Goal: Task Accomplishment & Management: Use online tool/utility

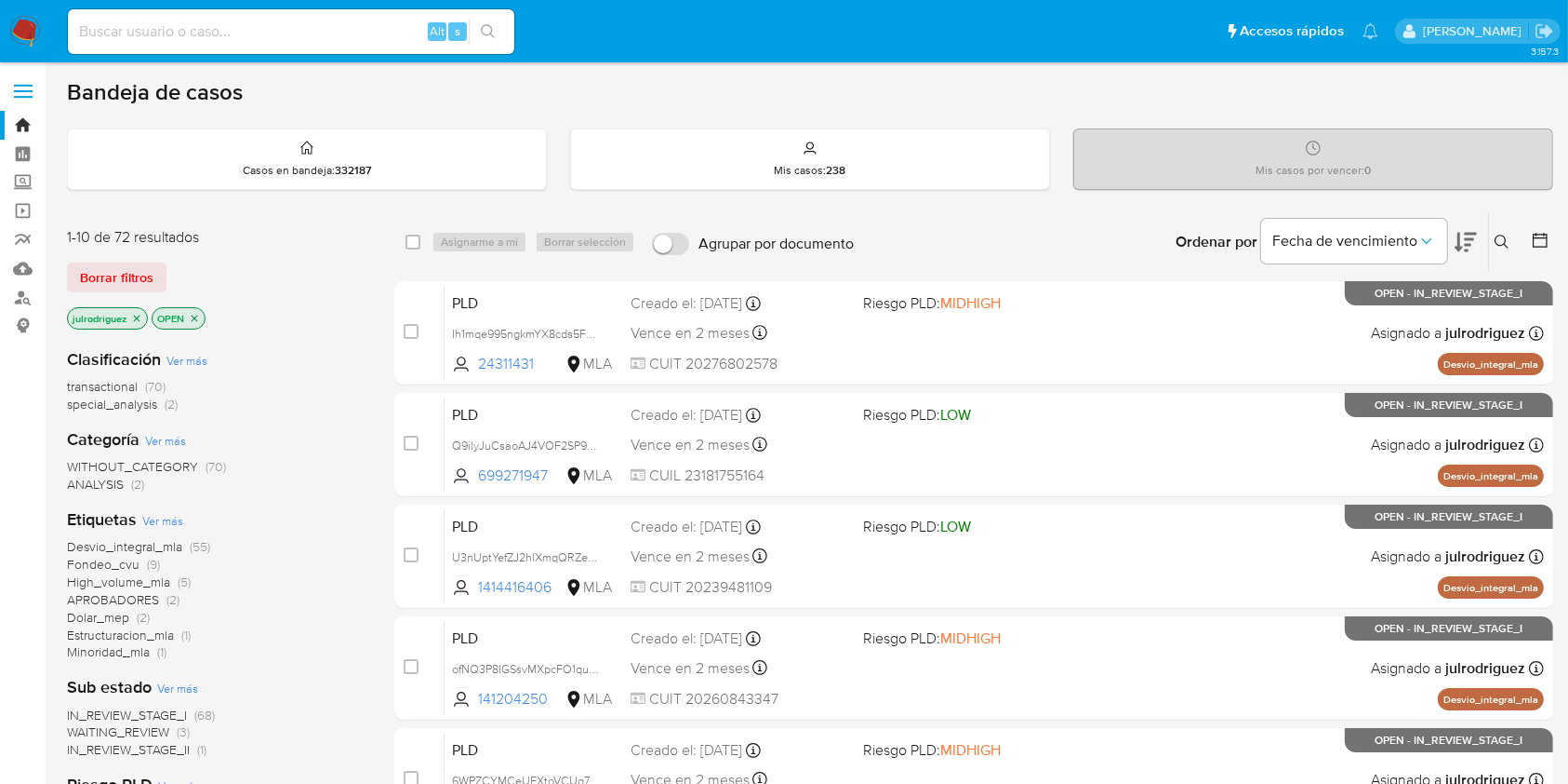
click at [213, 28] on input at bounding box center [292, 31] width 447 height 24
paste input "gVp20fuZcCVROozbcthzYI68"
type input "gVp20fuZcCVROozbcthzYI68"
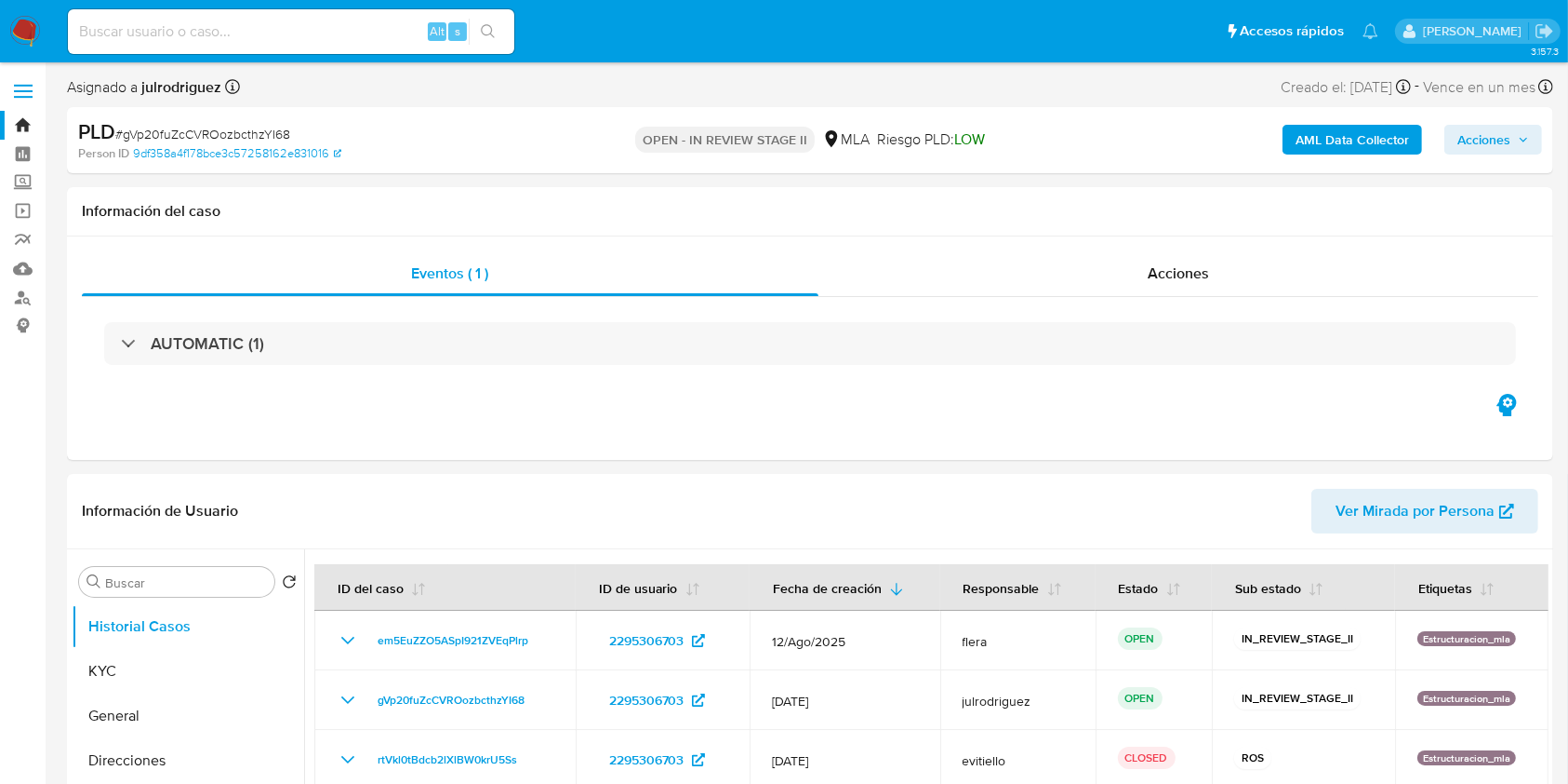
select select "10"
click at [1077, 433] on div "Eventos ( 1 ) Acciones AUTOMATIC (1)" at bounding box center [810, 348] width 1486 height 224
click at [1017, 387] on div "AUTOMATIC (1)" at bounding box center [810, 343] width 1457 height 93
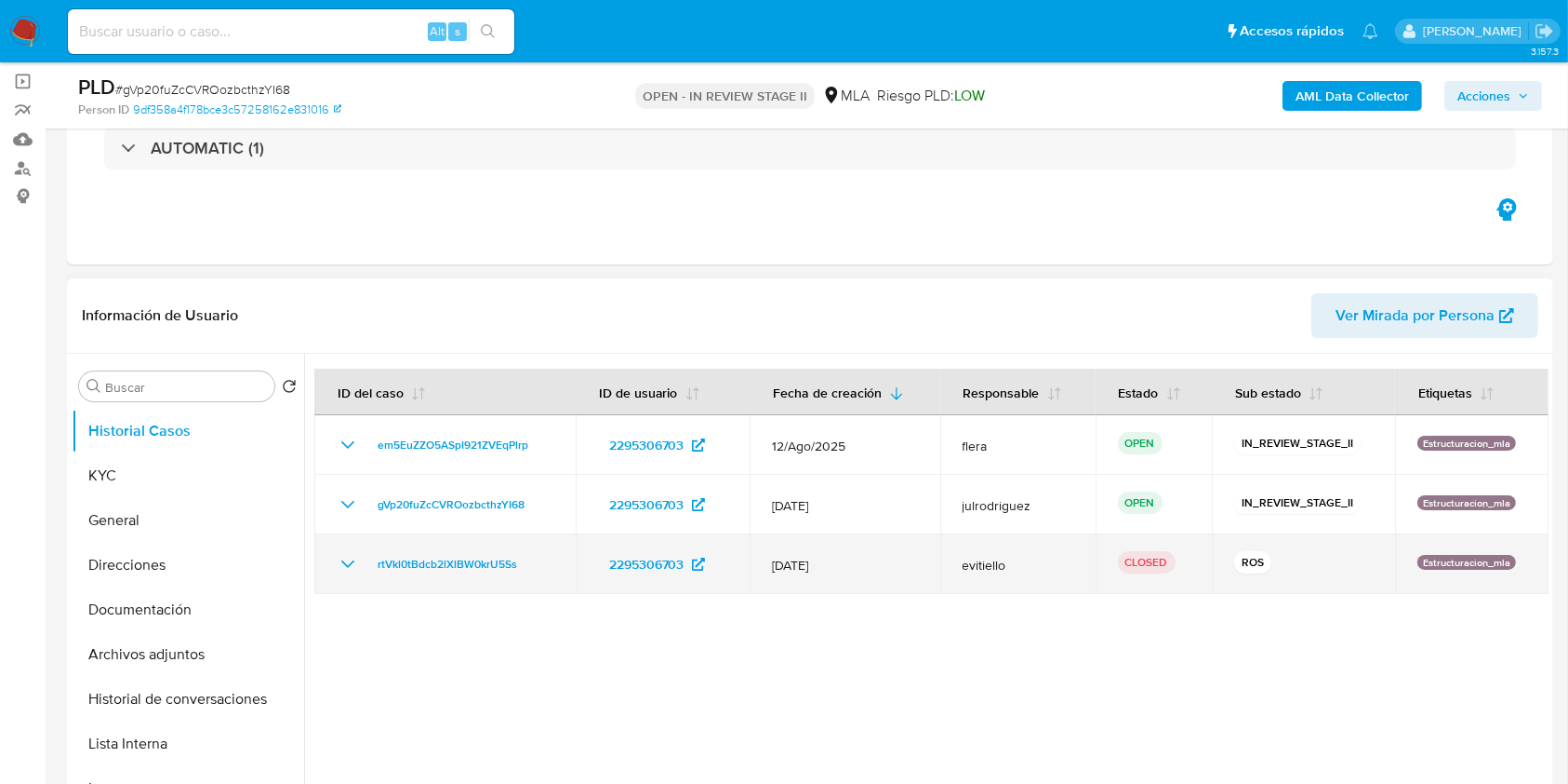
scroll to position [248, 0]
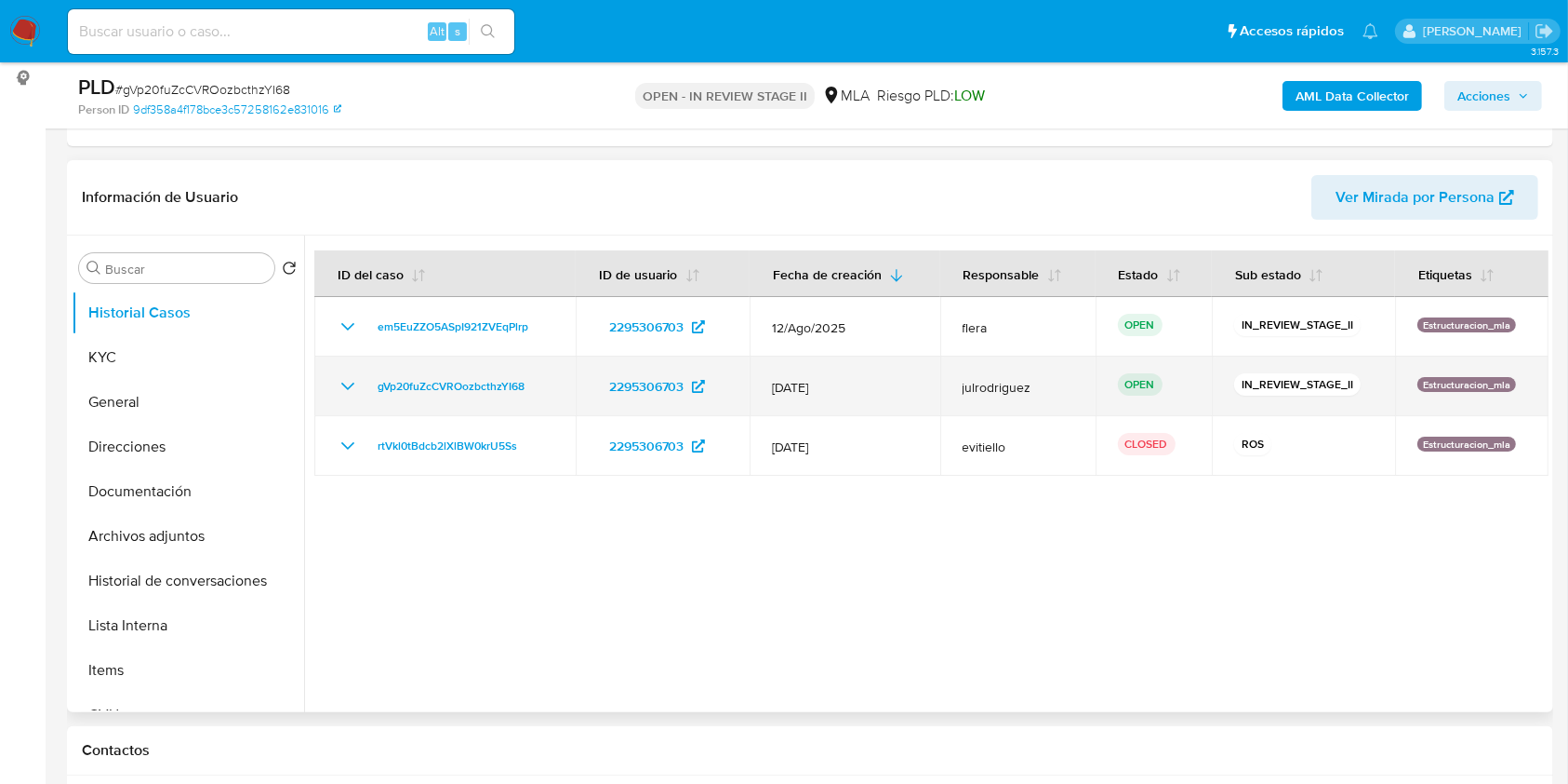
drag, startPoint x: 535, startPoint y: 382, endPoint x: 364, endPoint y: 388, distance: 171.1
click at [364, 388] on div "gVp20fuZcCVROozbcthzYI68" at bounding box center [445, 386] width 217 height 22
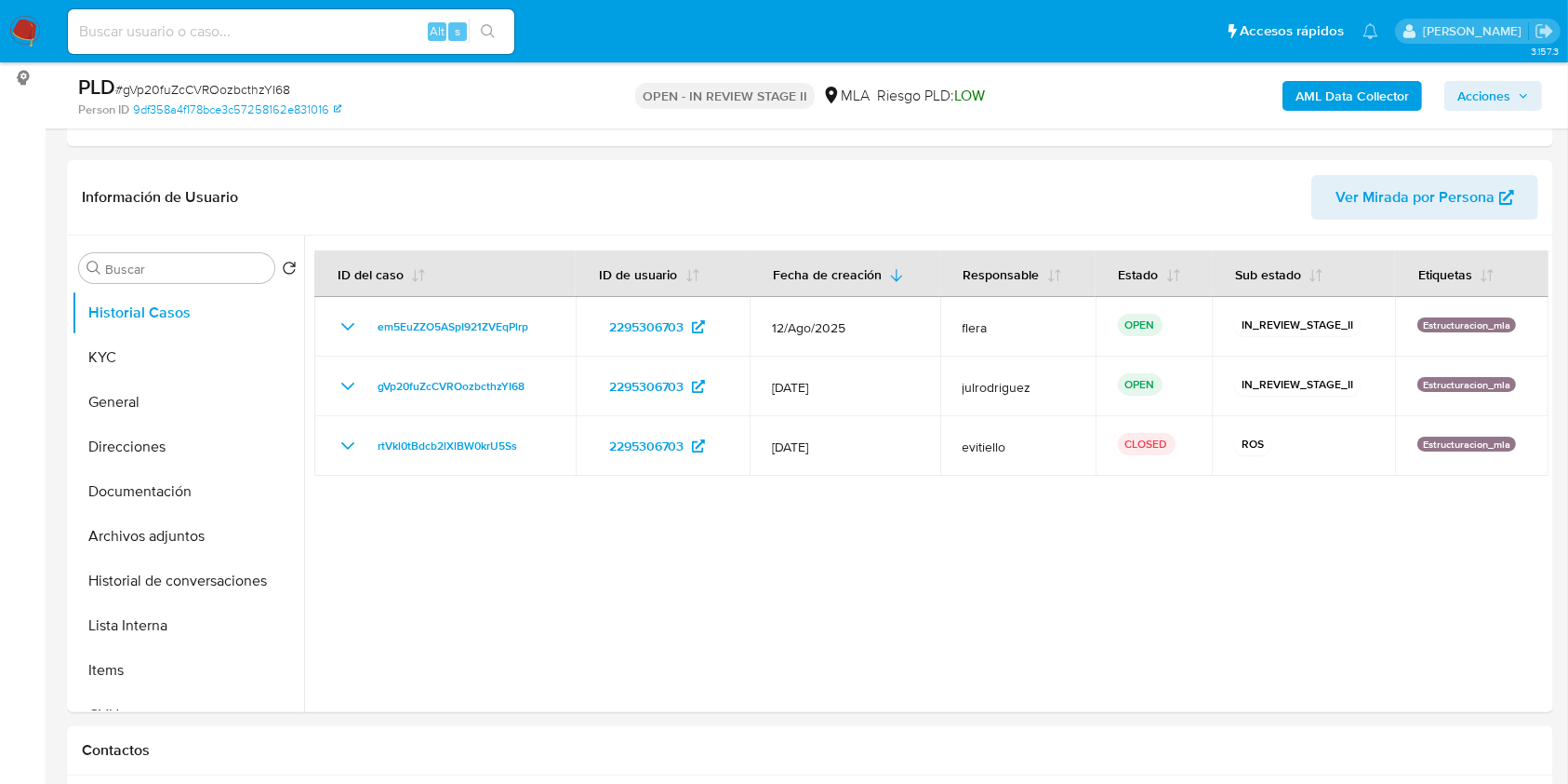
click at [1505, 96] on span "Acciones" at bounding box center [1484, 96] width 53 height 30
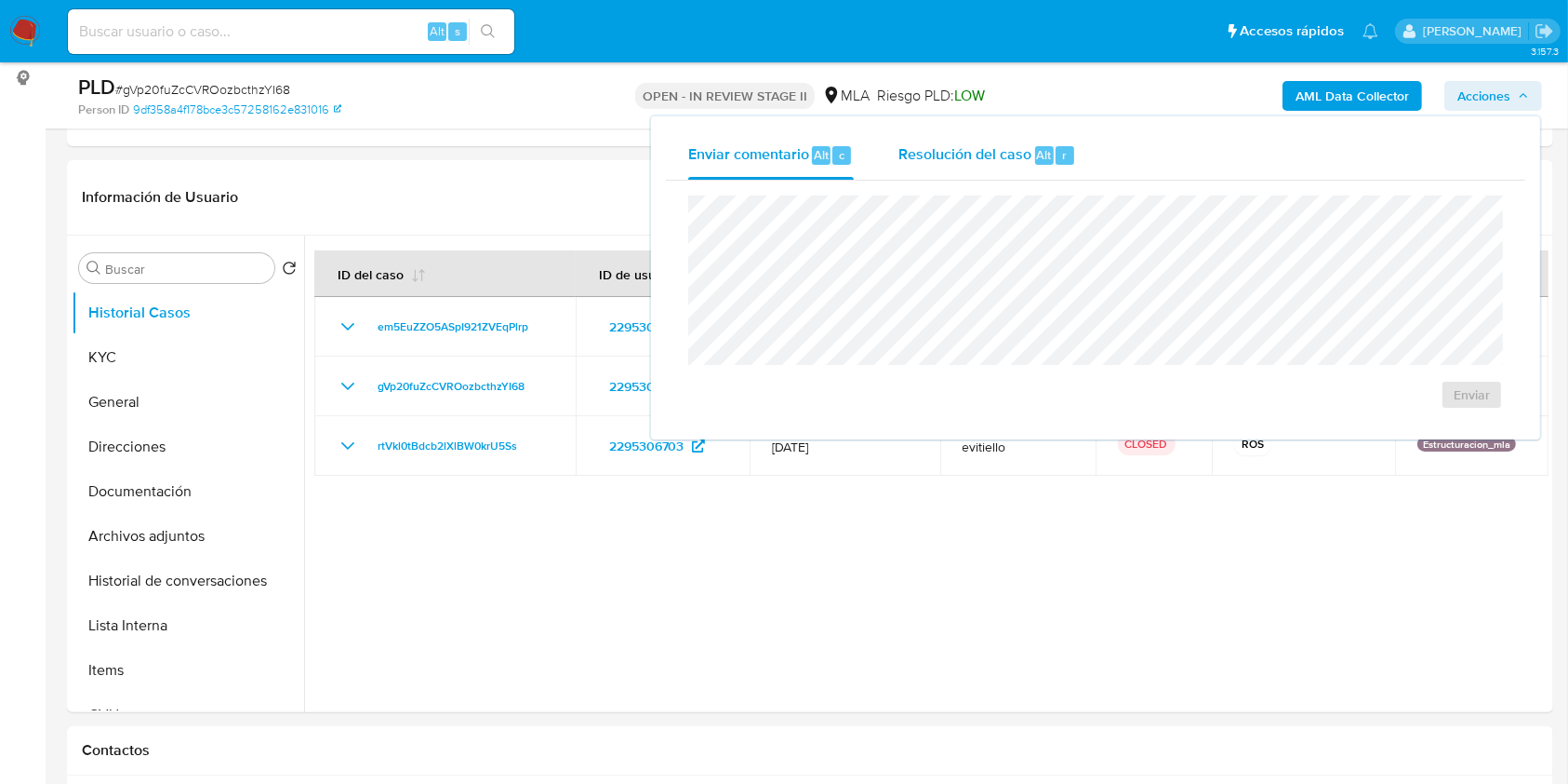
click at [979, 161] on span "Resolución del caso" at bounding box center [965, 154] width 133 height 21
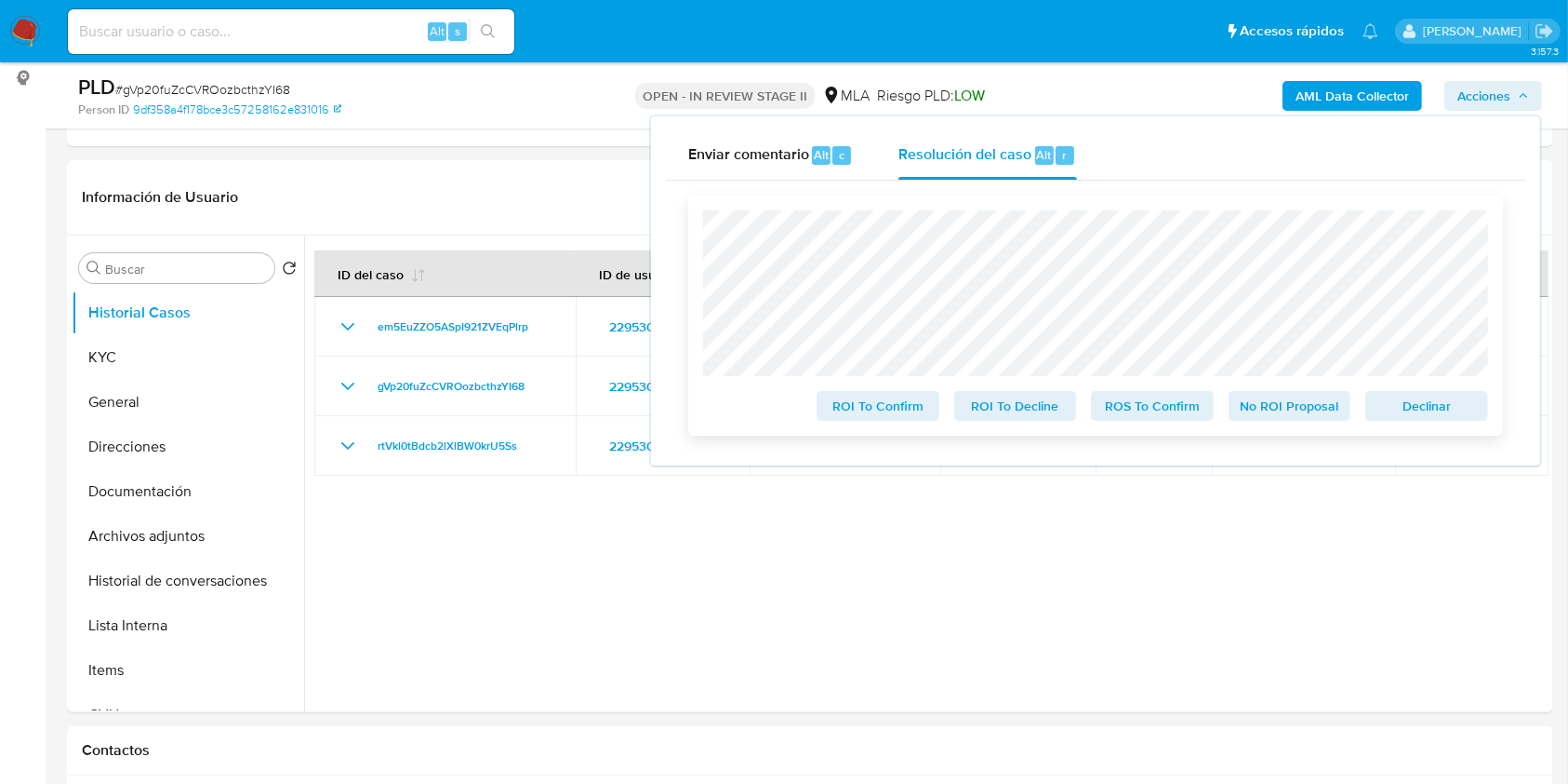
click at [1421, 398] on span "Declinar" at bounding box center [1427, 405] width 97 height 26
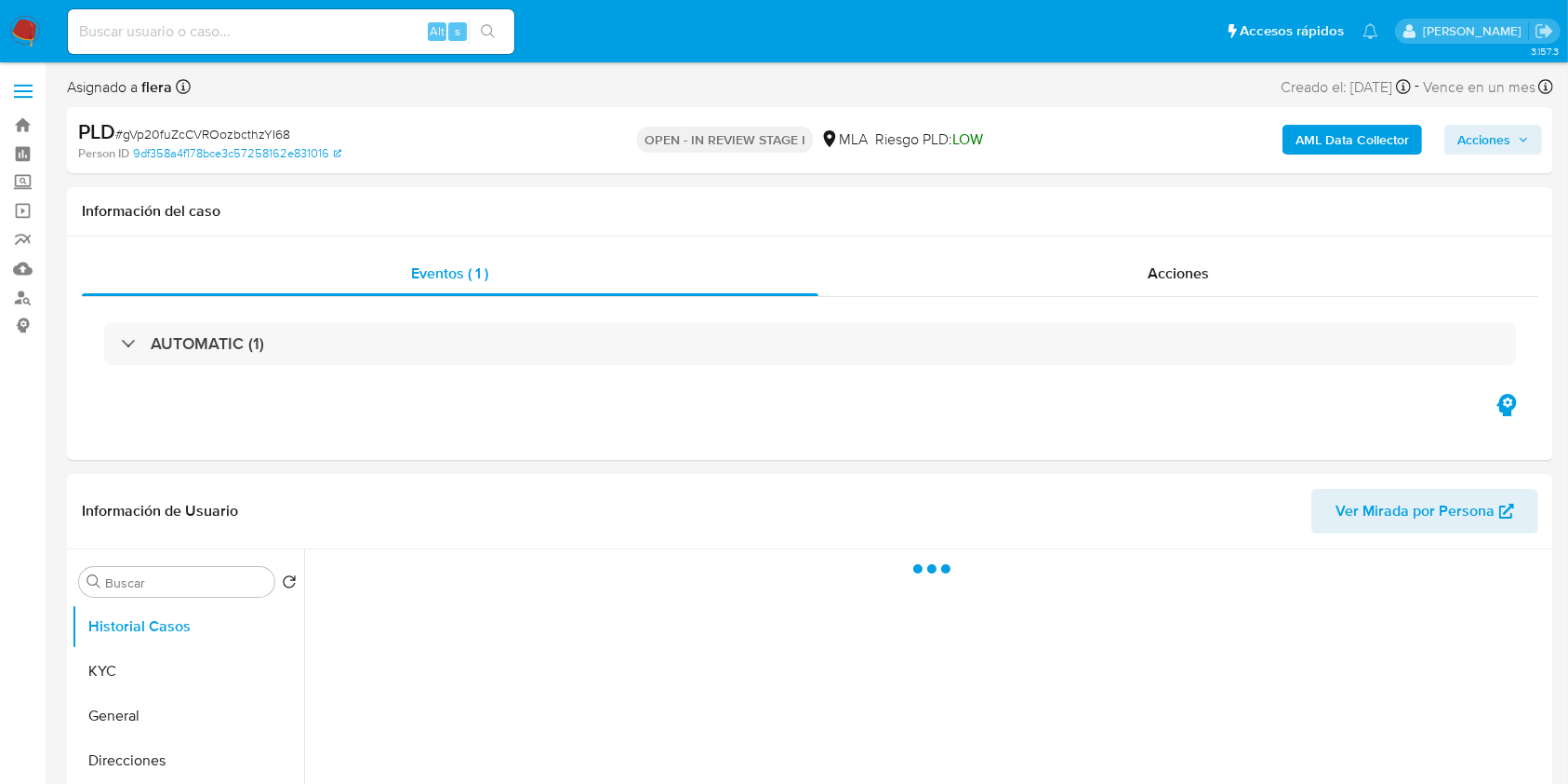
select select "10"
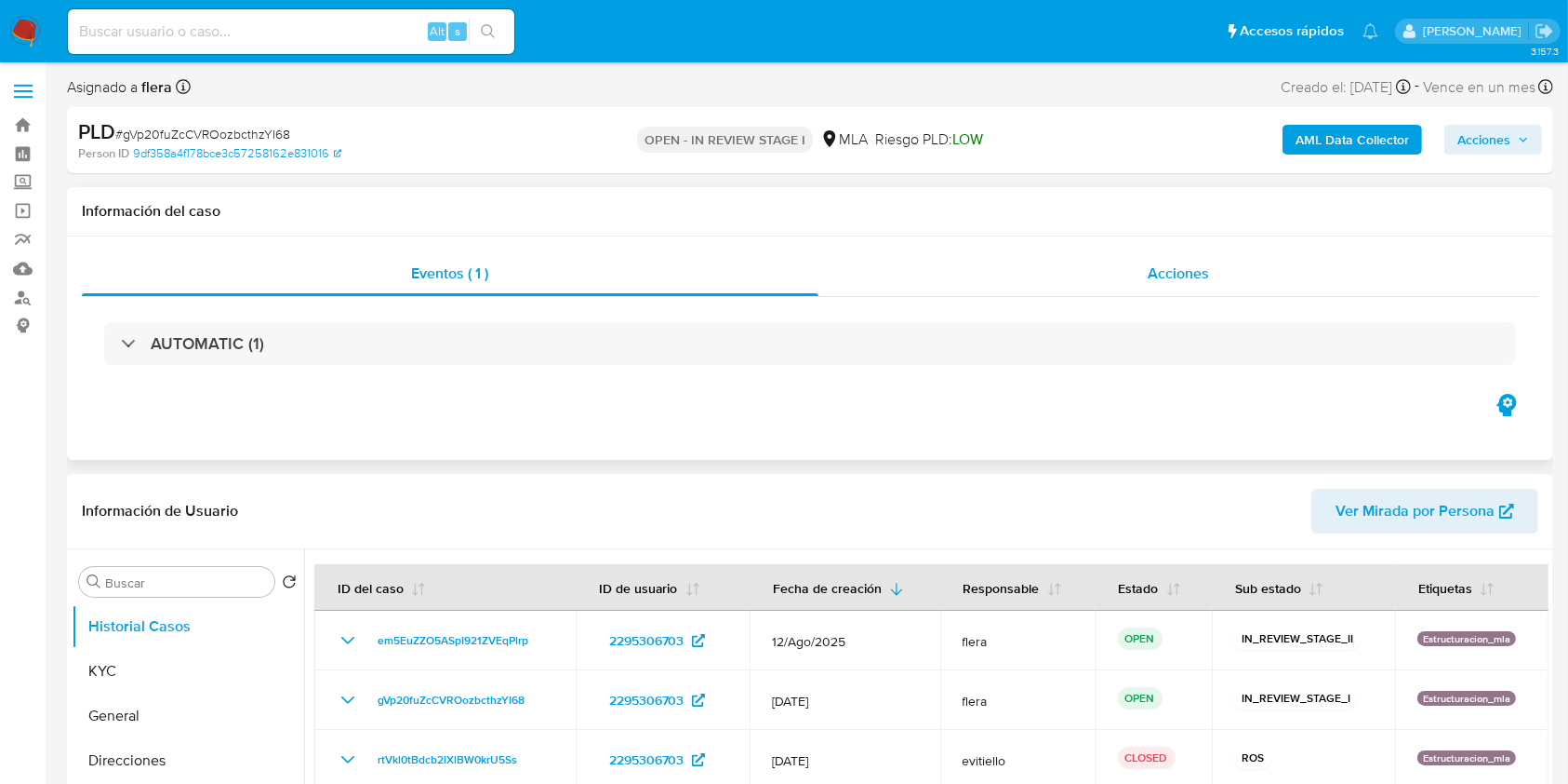
scroll to position [248, 0]
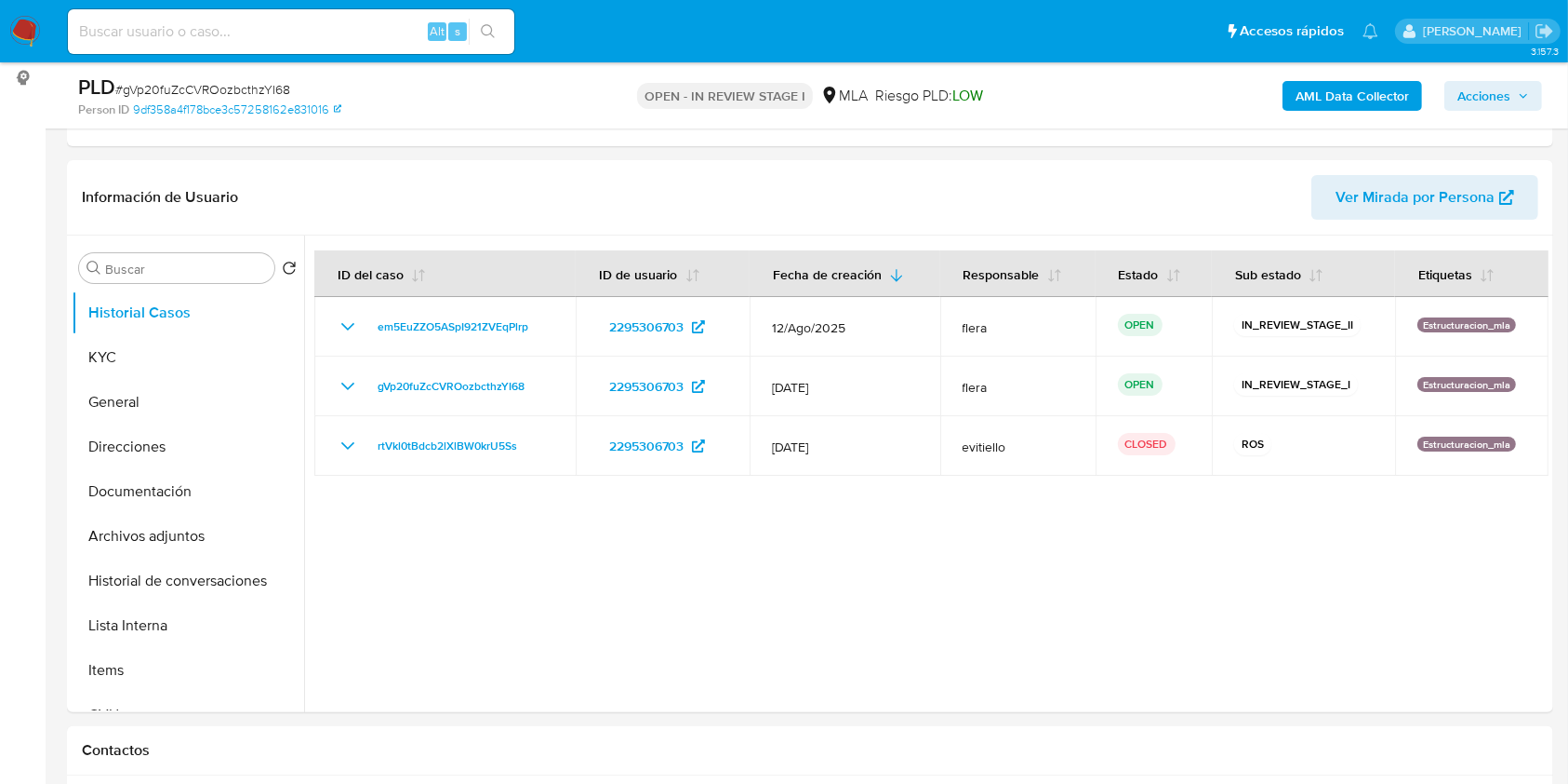
click at [1511, 109] on button "Acciones" at bounding box center [1493, 96] width 98 height 30
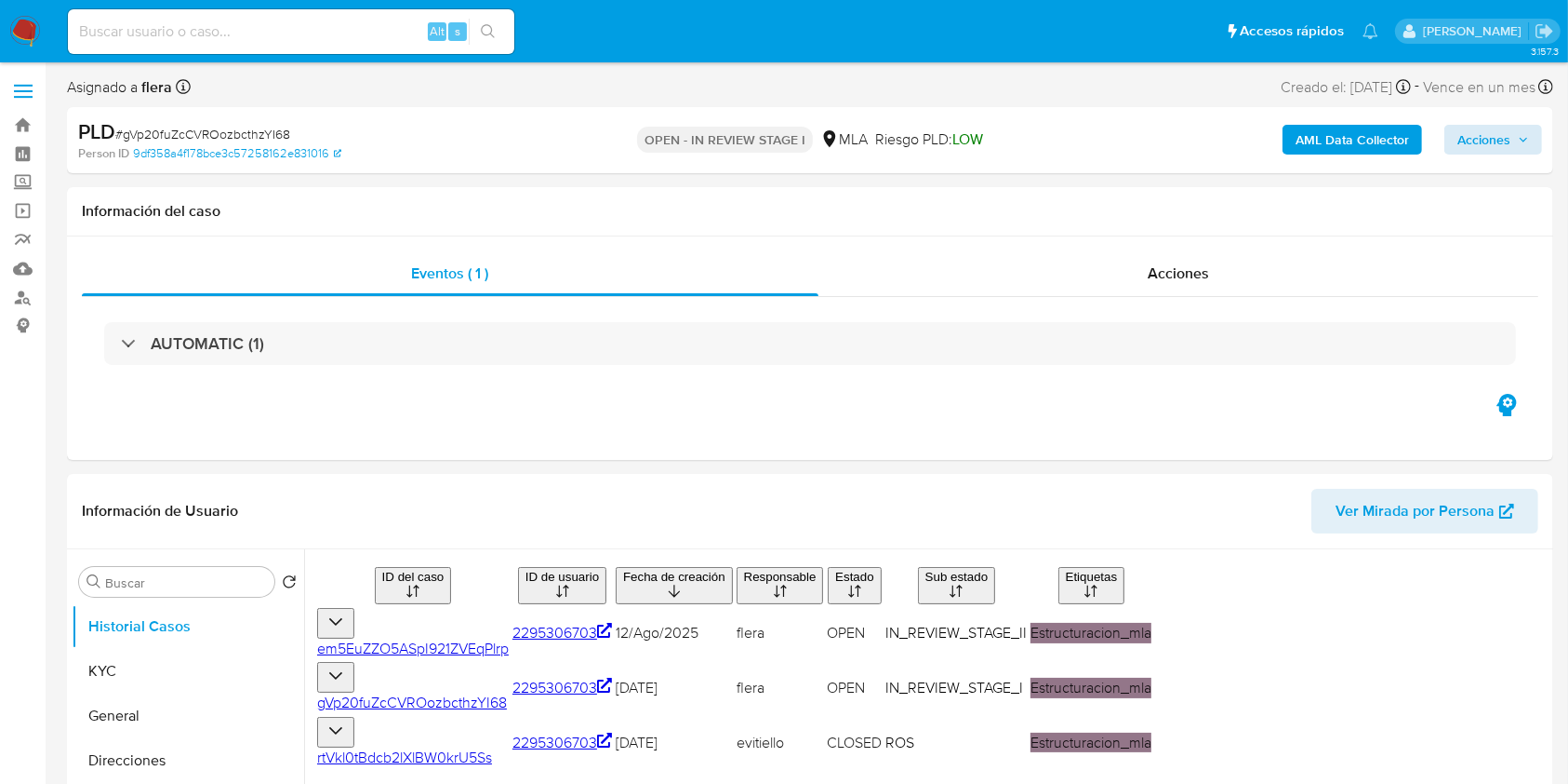
select select "10"
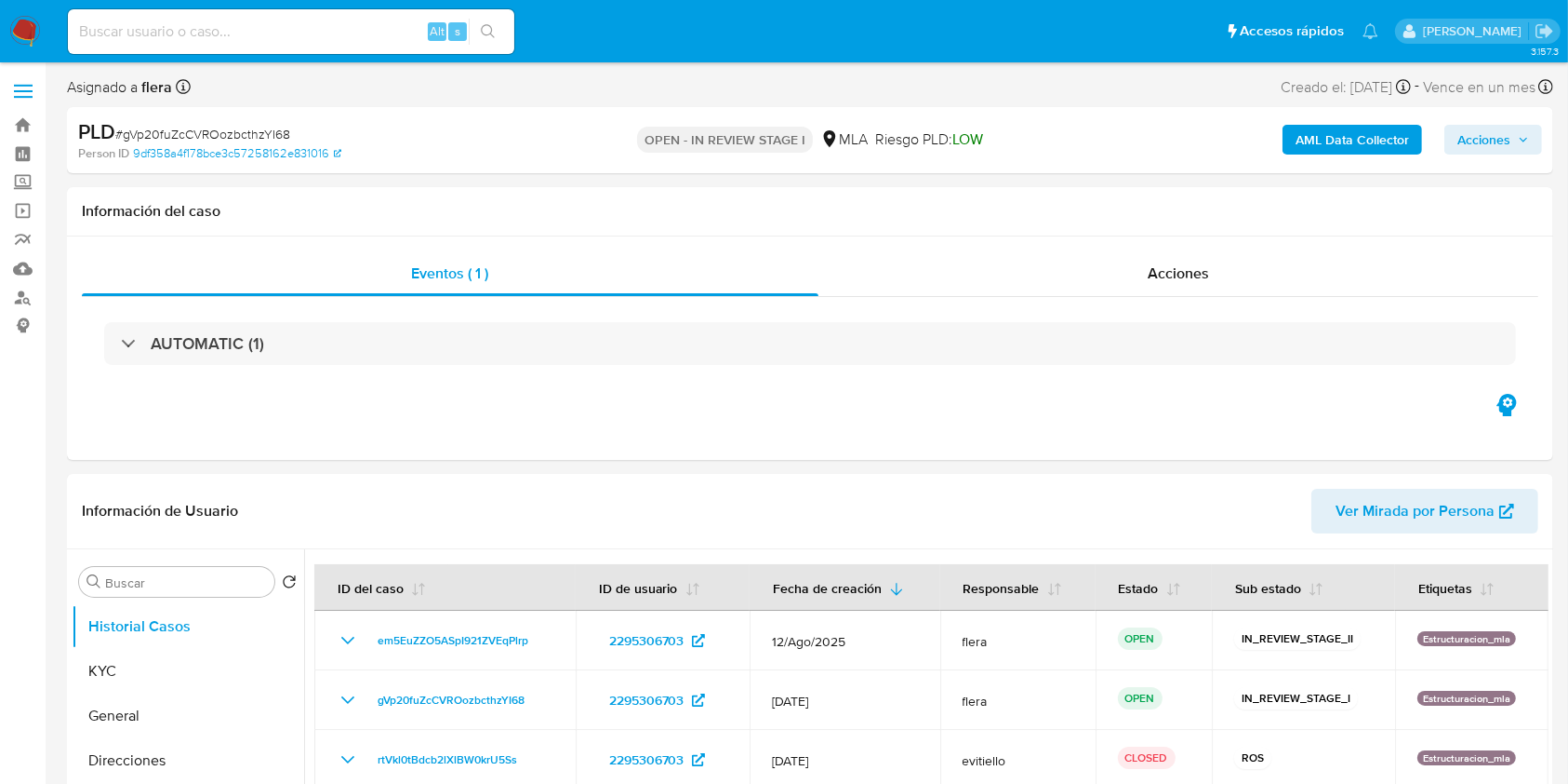
click at [1481, 141] on span "Acciones" at bounding box center [1484, 140] width 53 height 30
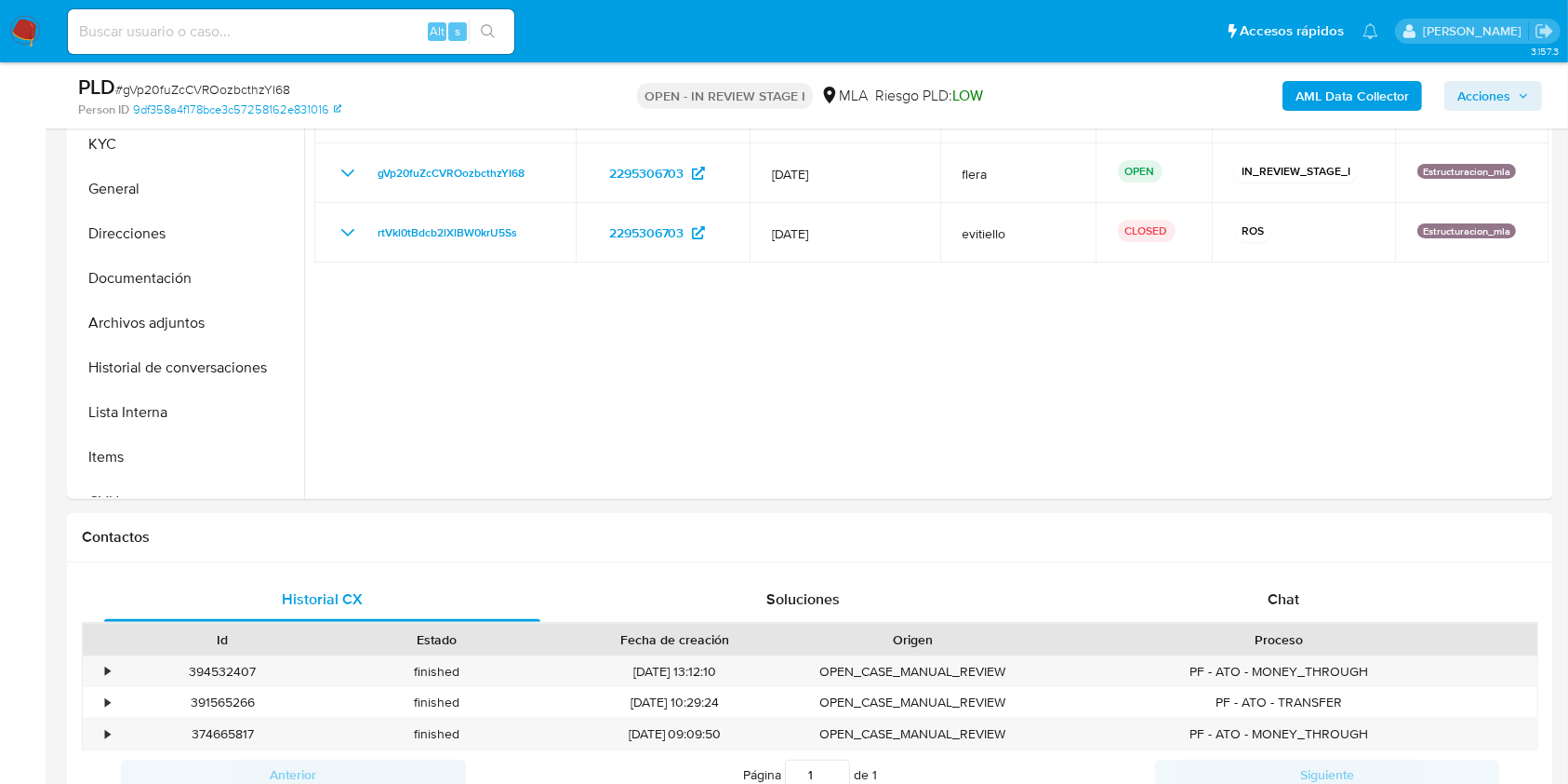
scroll to position [361, 0]
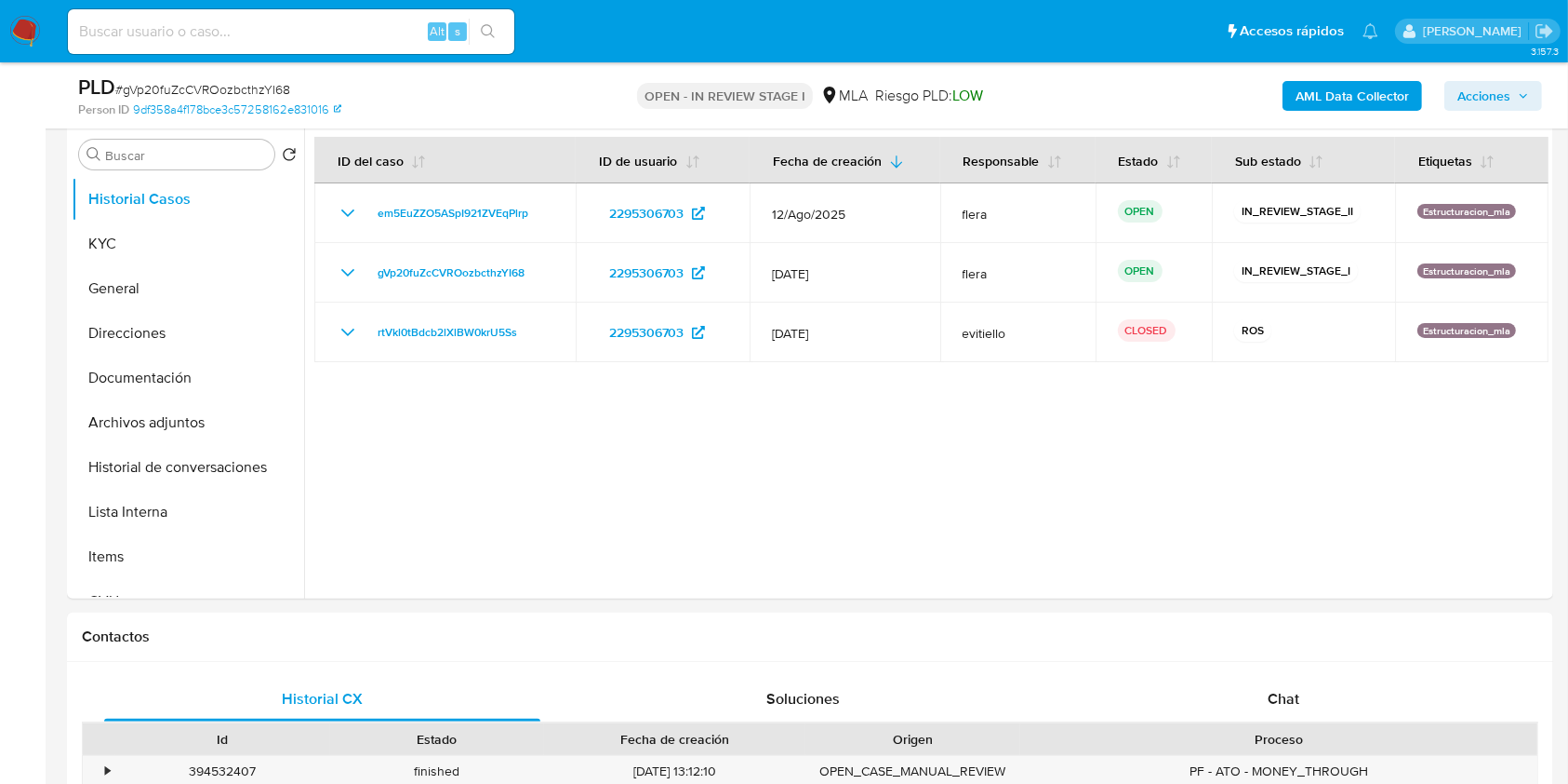
drag, startPoint x: 548, startPoint y: 271, endPoint x: 447, endPoint y: 6, distance: 283.6
click at [372, 271] on td "gVp20fuZcCVROozbcthzYI68" at bounding box center [445, 272] width 261 height 60
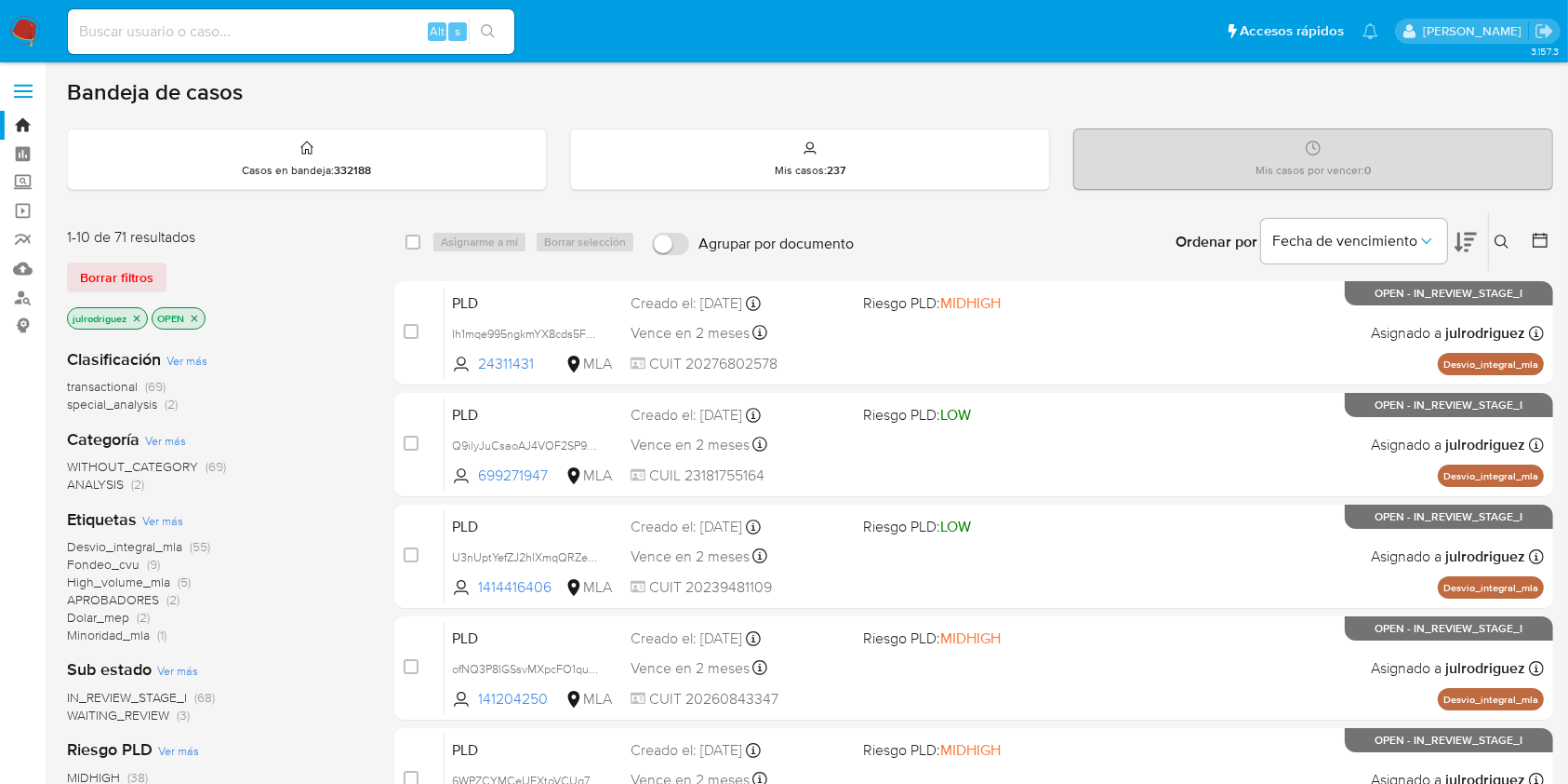
click at [1499, 242] on icon at bounding box center [1502, 241] width 15 height 15
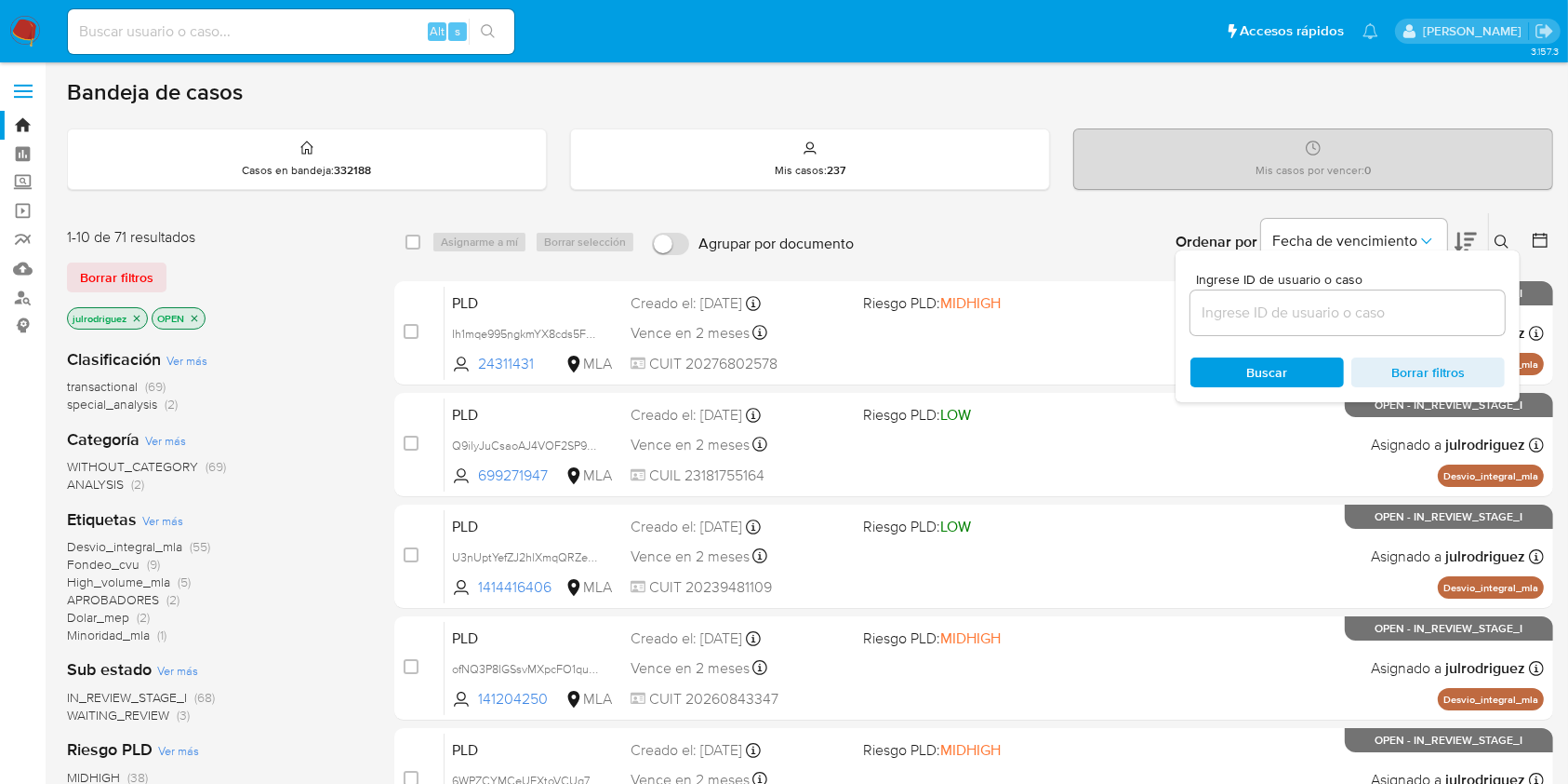
click at [1313, 309] on input at bounding box center [1347, 312] width 314 height 24
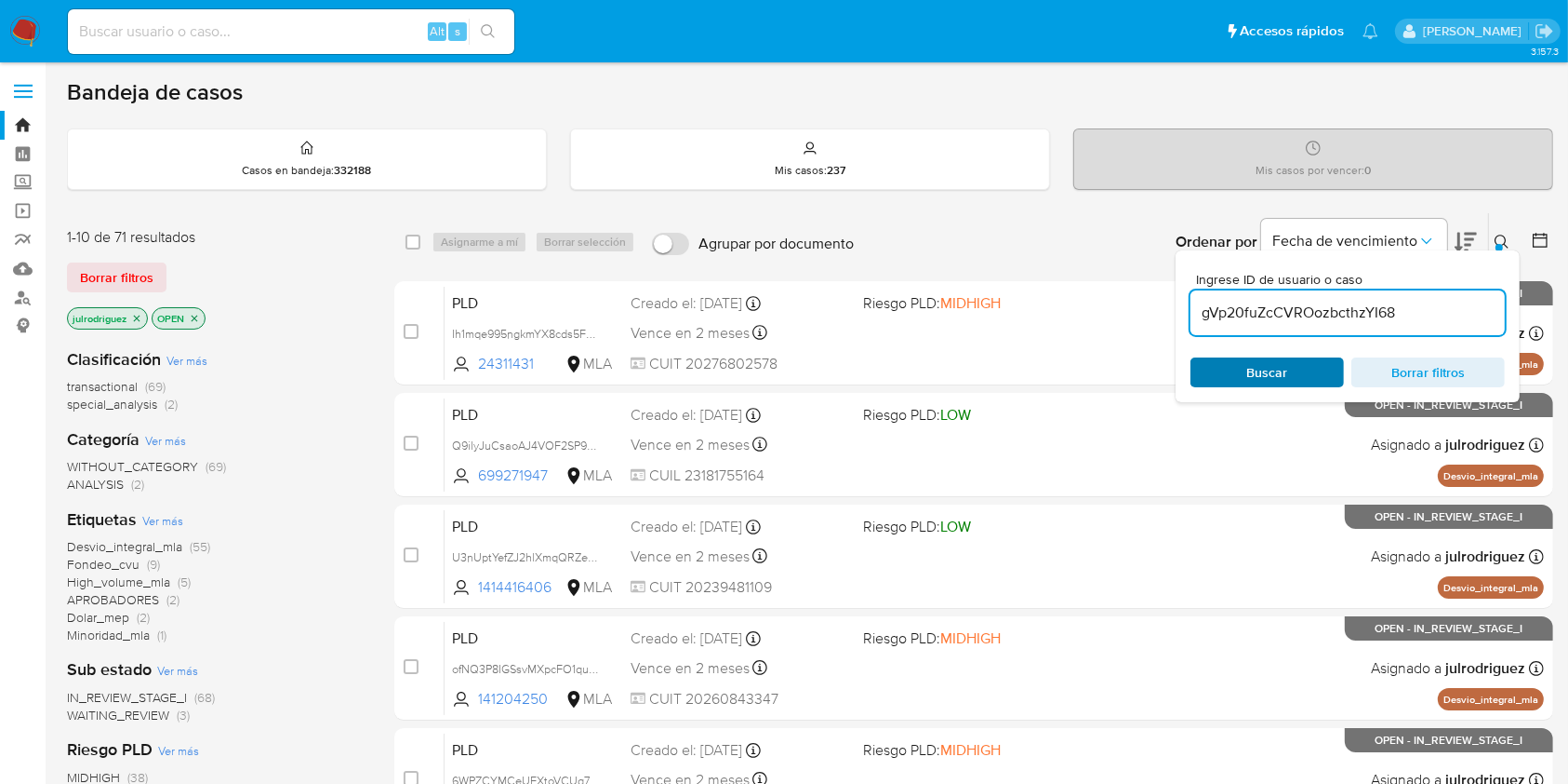
type input "gVp20fuZcCVROozbcthzYI68"
click at [1258, 368] on span "Buscar" at bounding box center [1267, 372] width 41 height 30
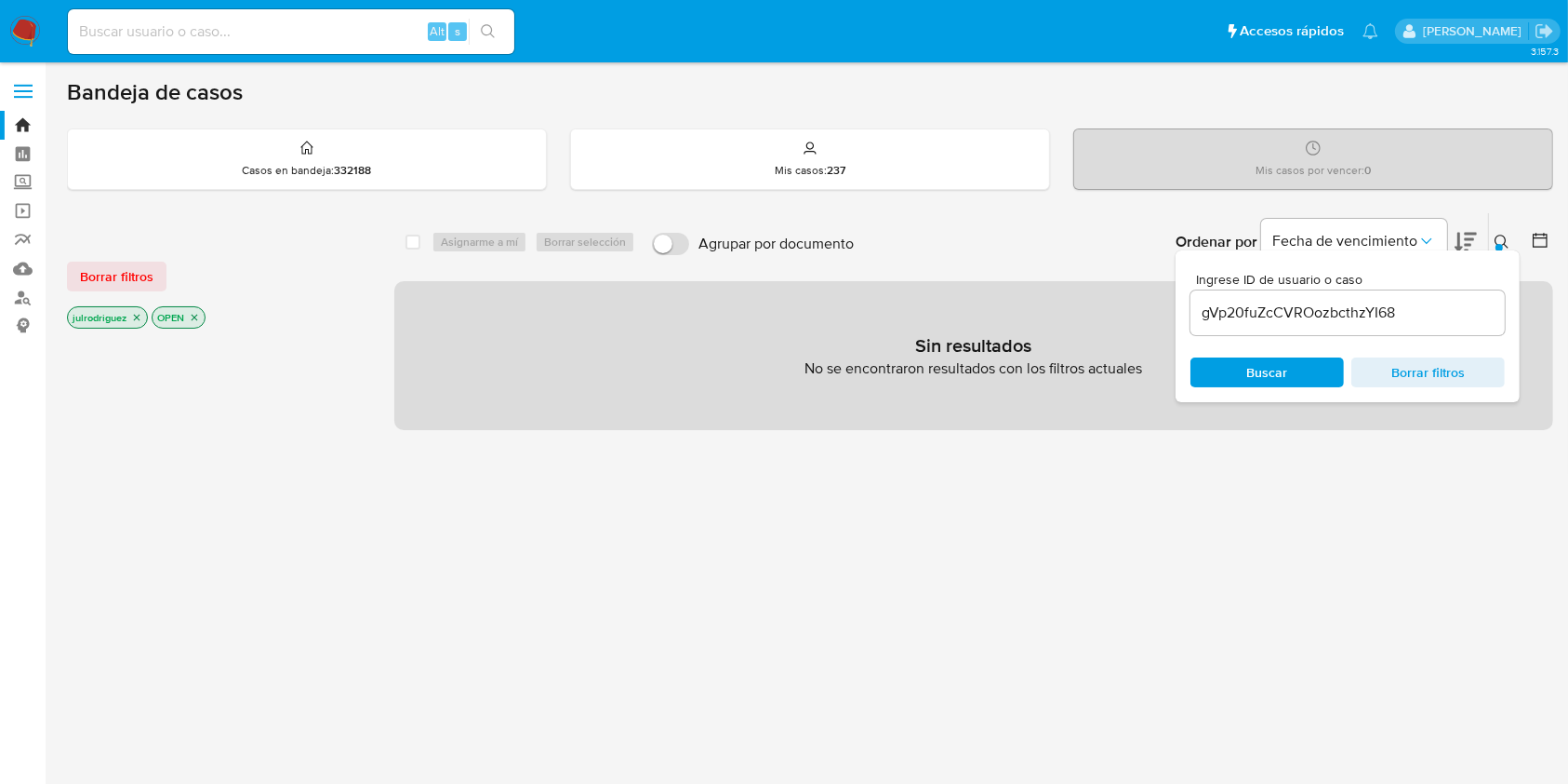
click at [140, 315] on icon "close-filter" at bounding box center [136, 316] width 11 height 11
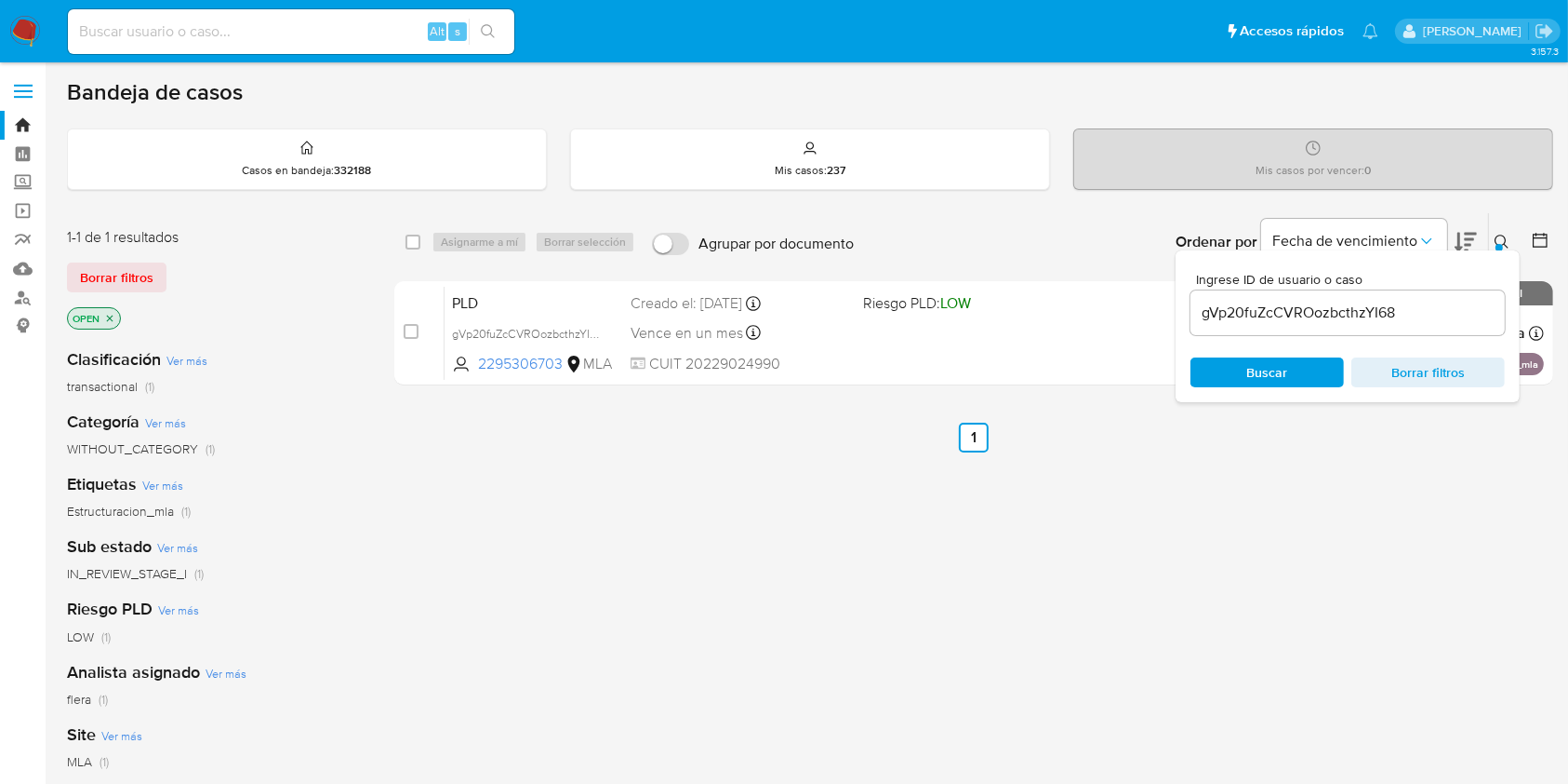
click at [421, 242] on div "select-all-cases-checkbox" at bounding box center [417, 241] width 22 height 22
click at [414, 234] on div "select-all-cases-checkbox" at bounding box center [413, 241] width 15 height 19
click at [421, 242] on div "select-all-cases-checkbox" at bounding box center [417, 241] width 22 height 22
click at [407, 240] on input "checkbox" at bounding box center [413, 241] width 15 height 15
checkbox input "true"
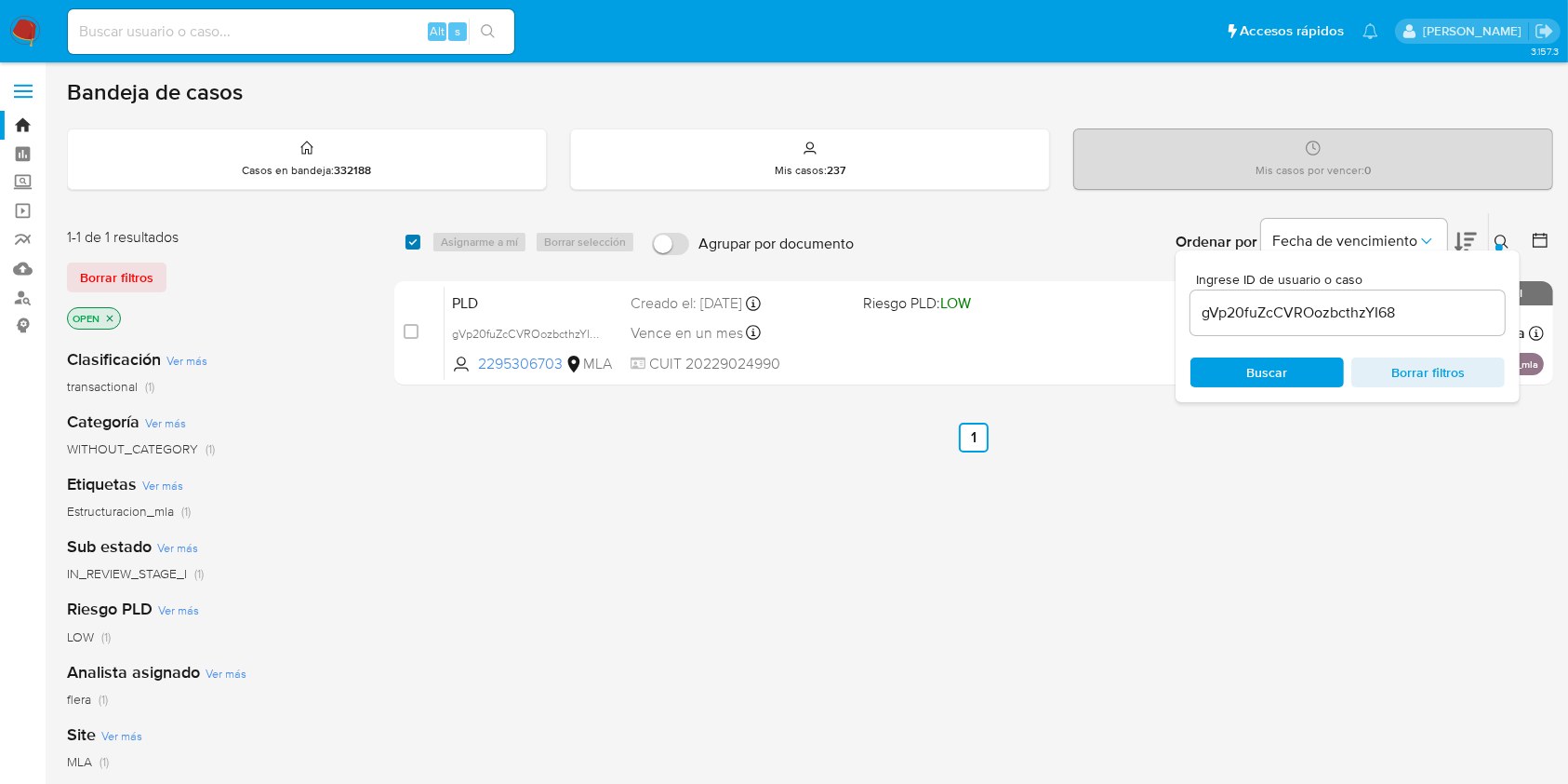
checkbox input "true"
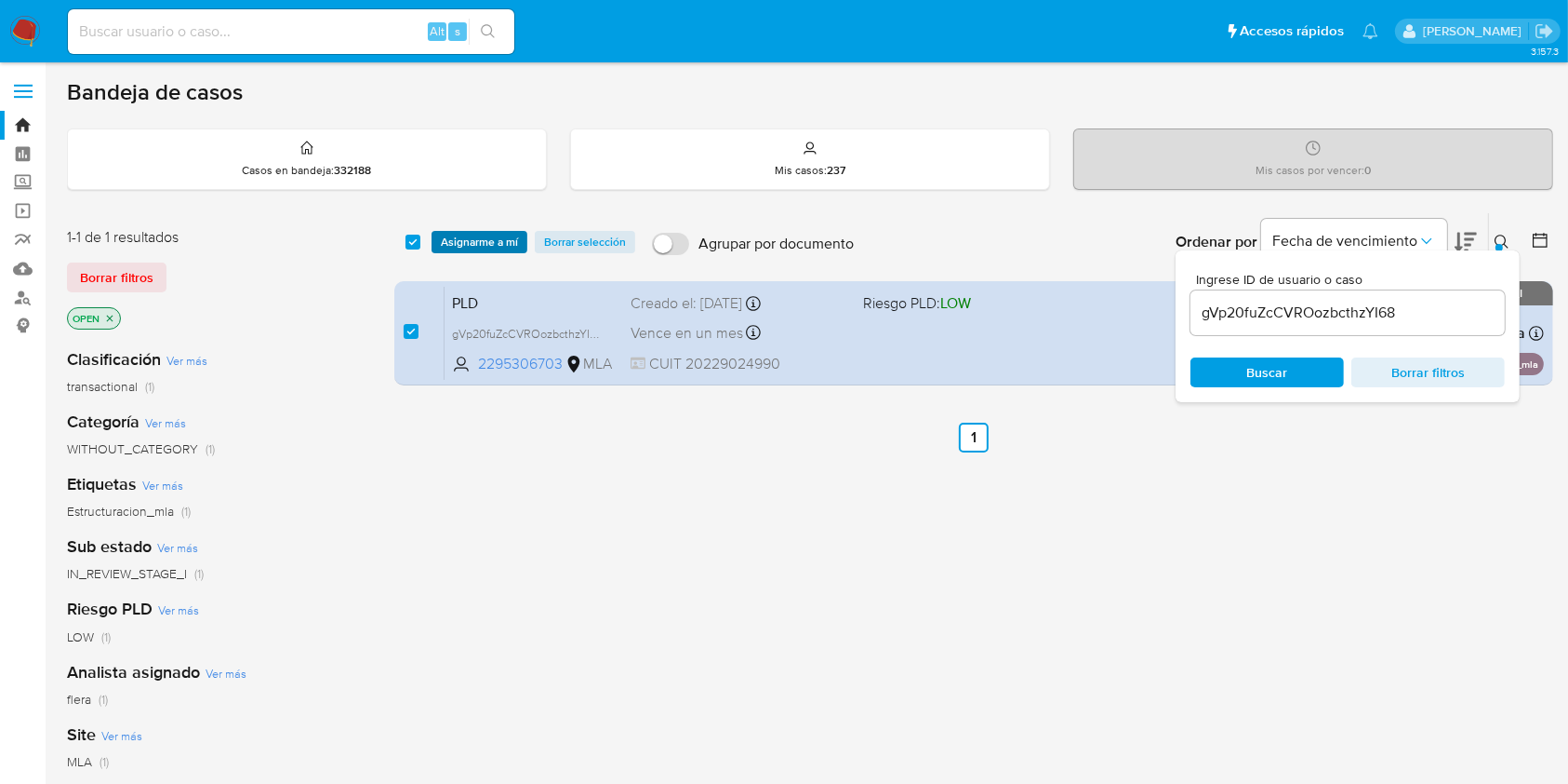
click at [473, 238] on span "Asignarme a mí" at bounding box center [479, 241] width 77 height 19
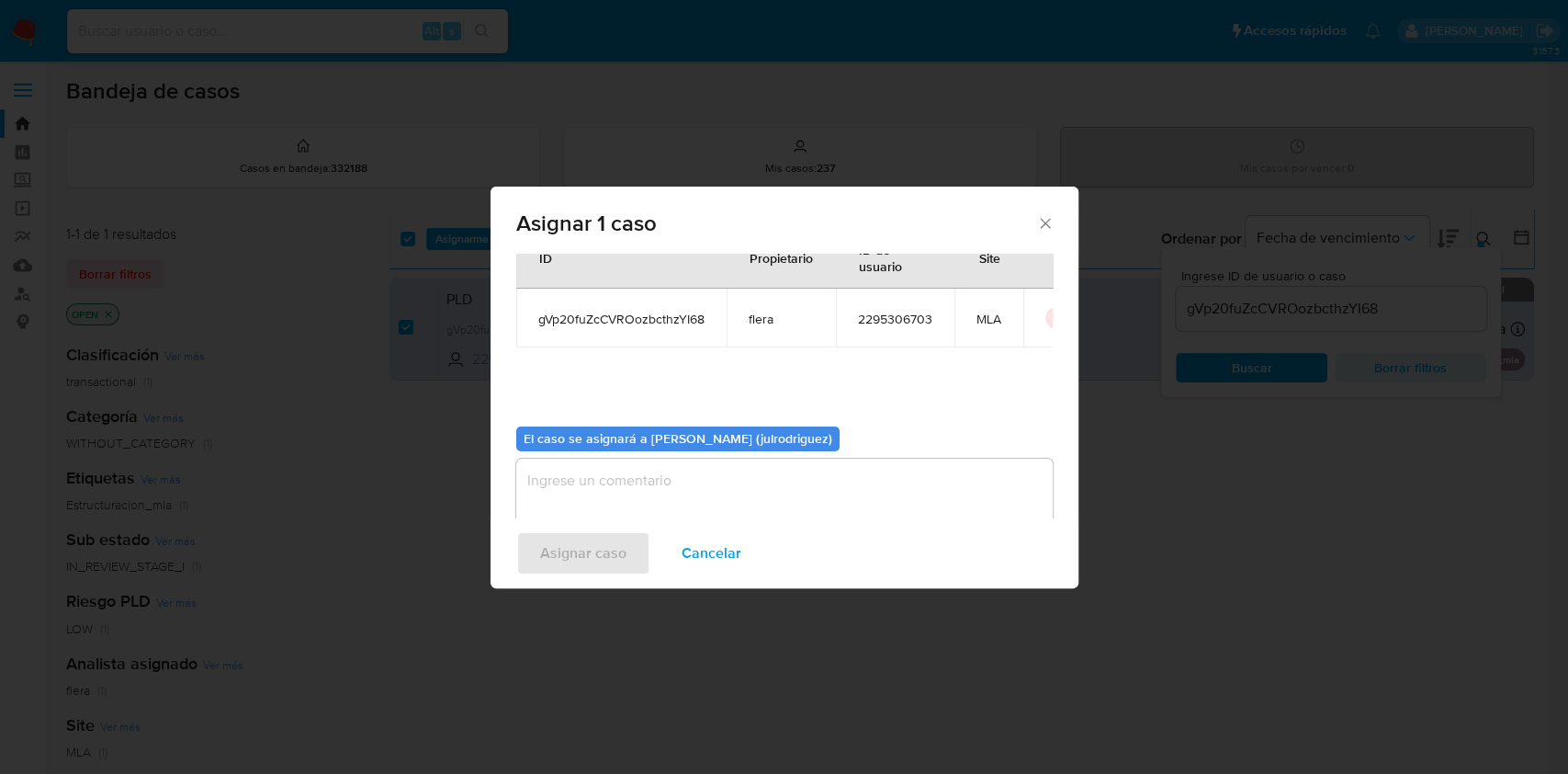
scroll to position [93, 0]
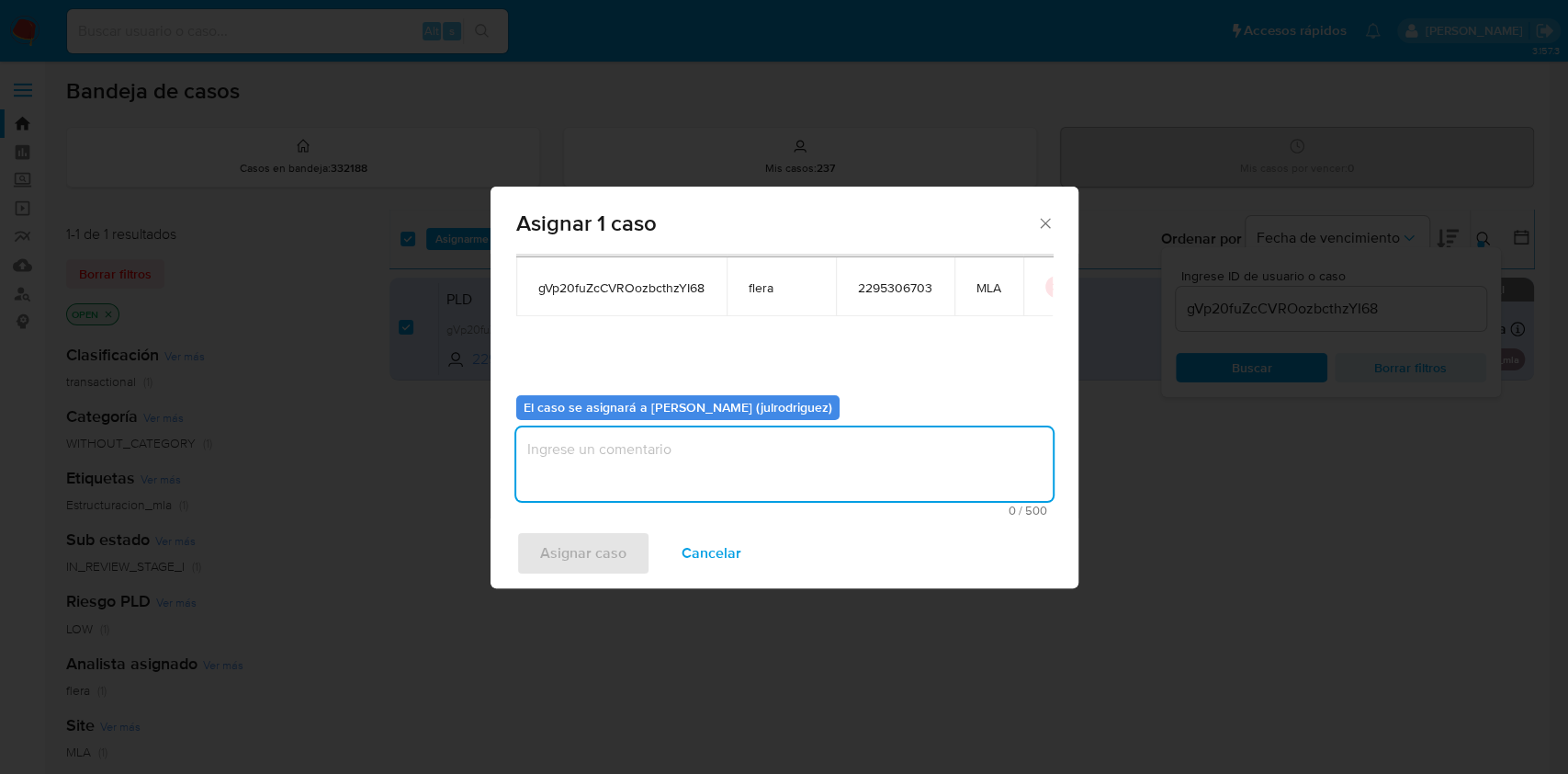
click at [717, 461] on textarea "assign-modal" at bounding box center [784, 464] width 537 height 73
type textarea "."
click at [600, 553] on span "Asignar caso" at bounding box center [583, 553] width 87 height 40
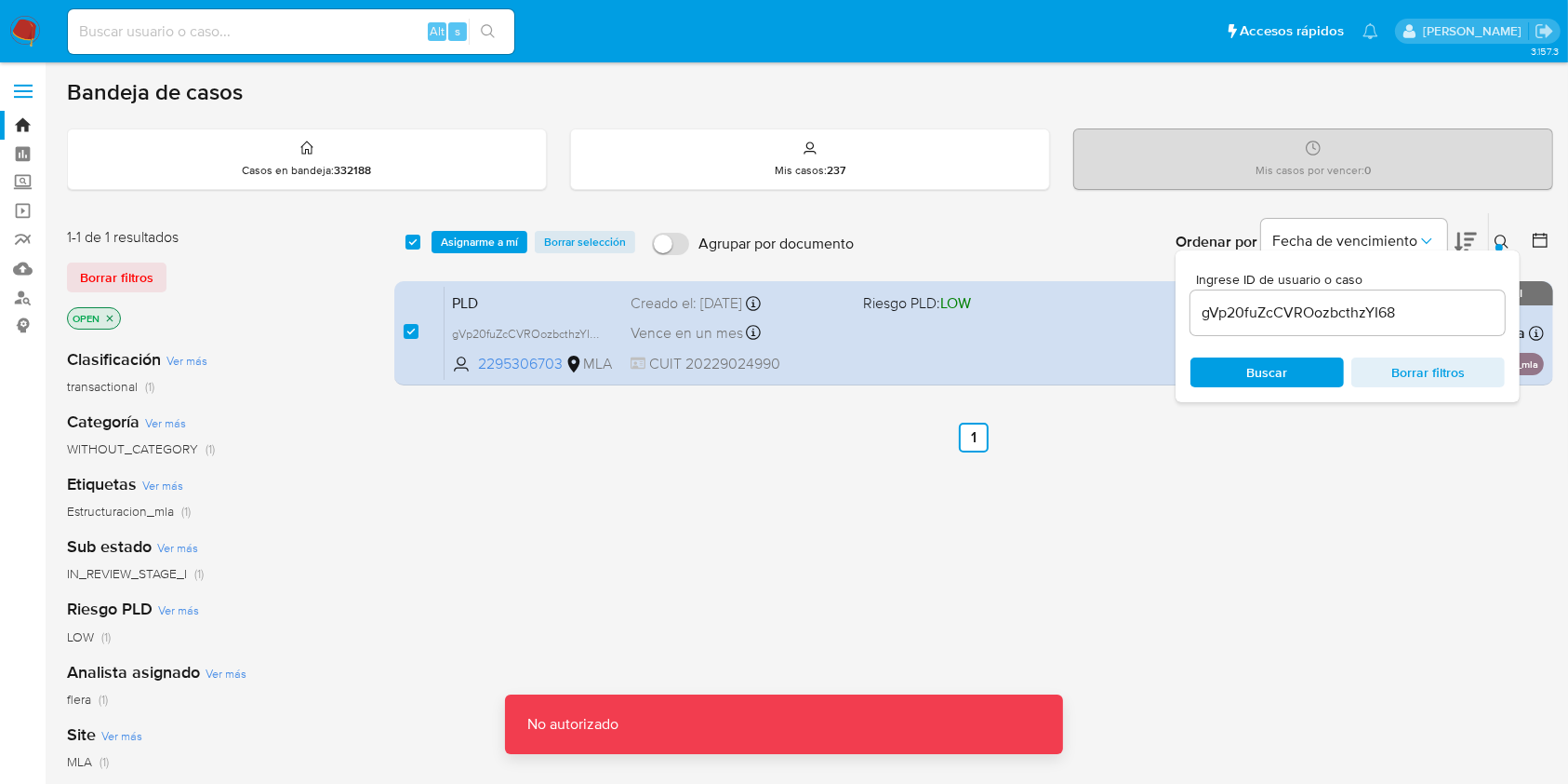
click at [474, 235] on span "Asignarme a mí" at bounding box center [479, 241] width 77 height 19
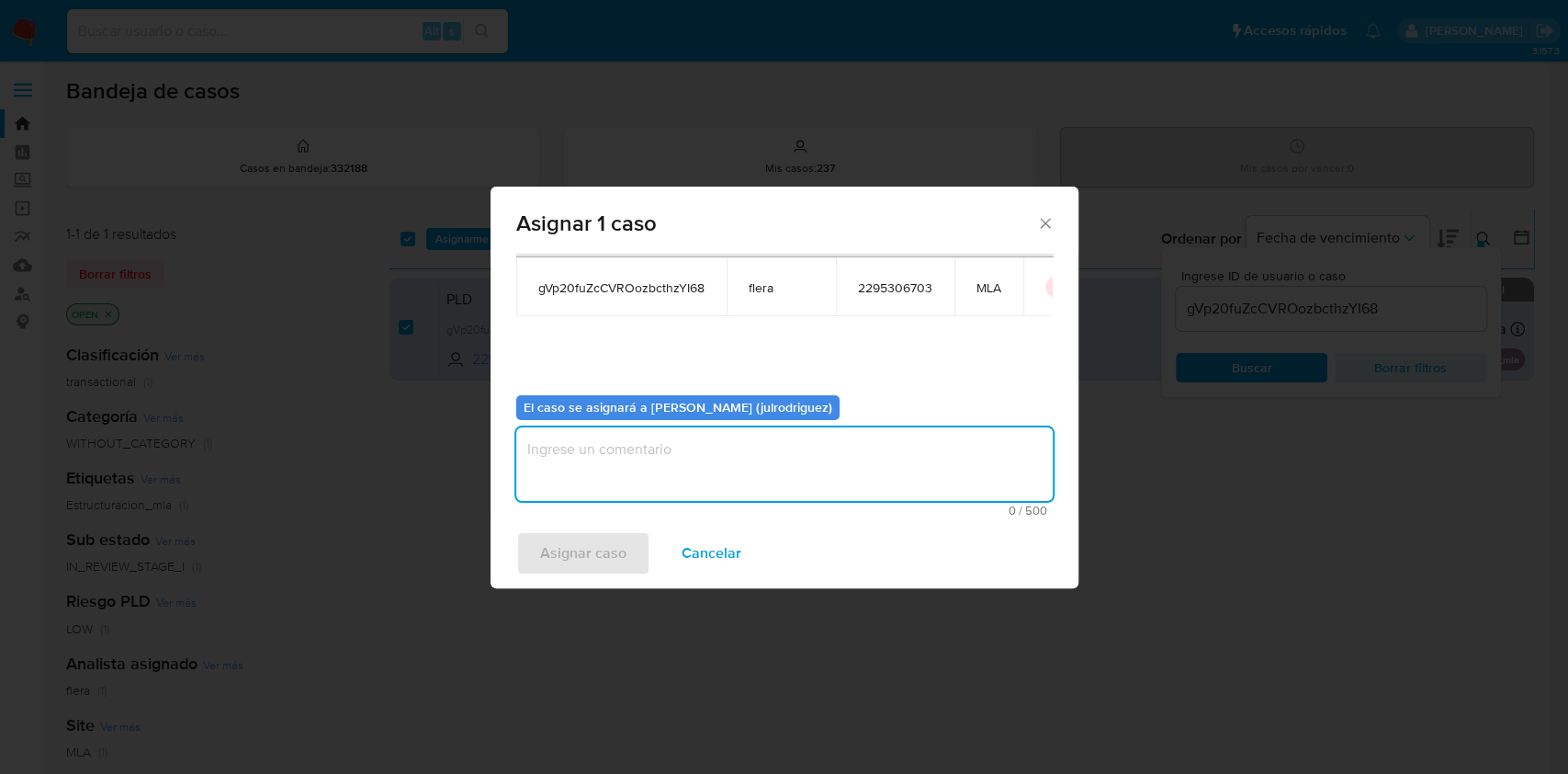
click at [765, 454] on textarea "assign-modal" at bounding box center [784, 464] width 537 height 73
type textarea "."
click at [546, 571] on span "Asignar caso" at bounding box center [583, 553] width 87 height 40
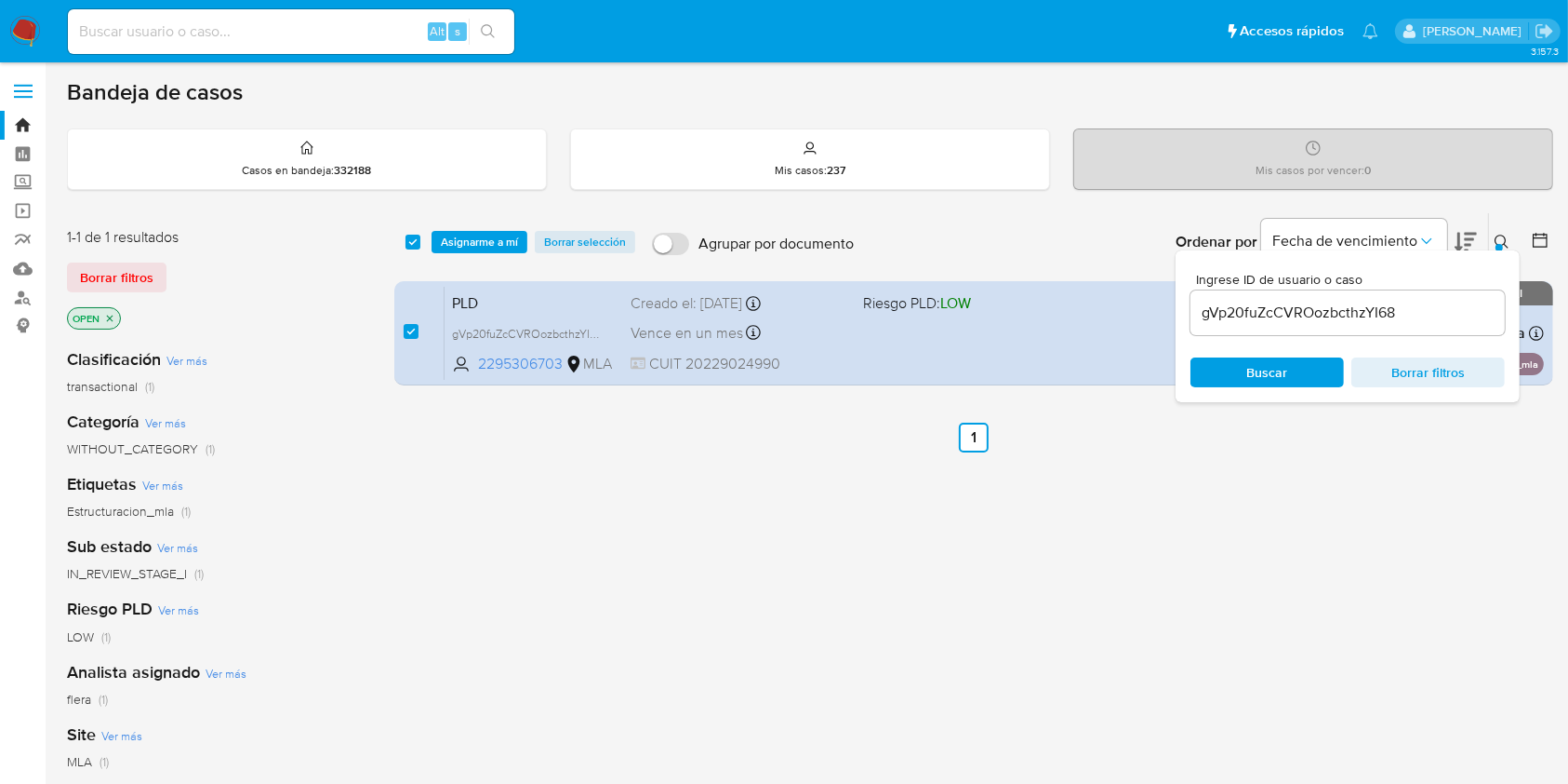
click at [480, 232] on span "Asignarme a mí" at bounding box center [479, 241] width 77 height 19
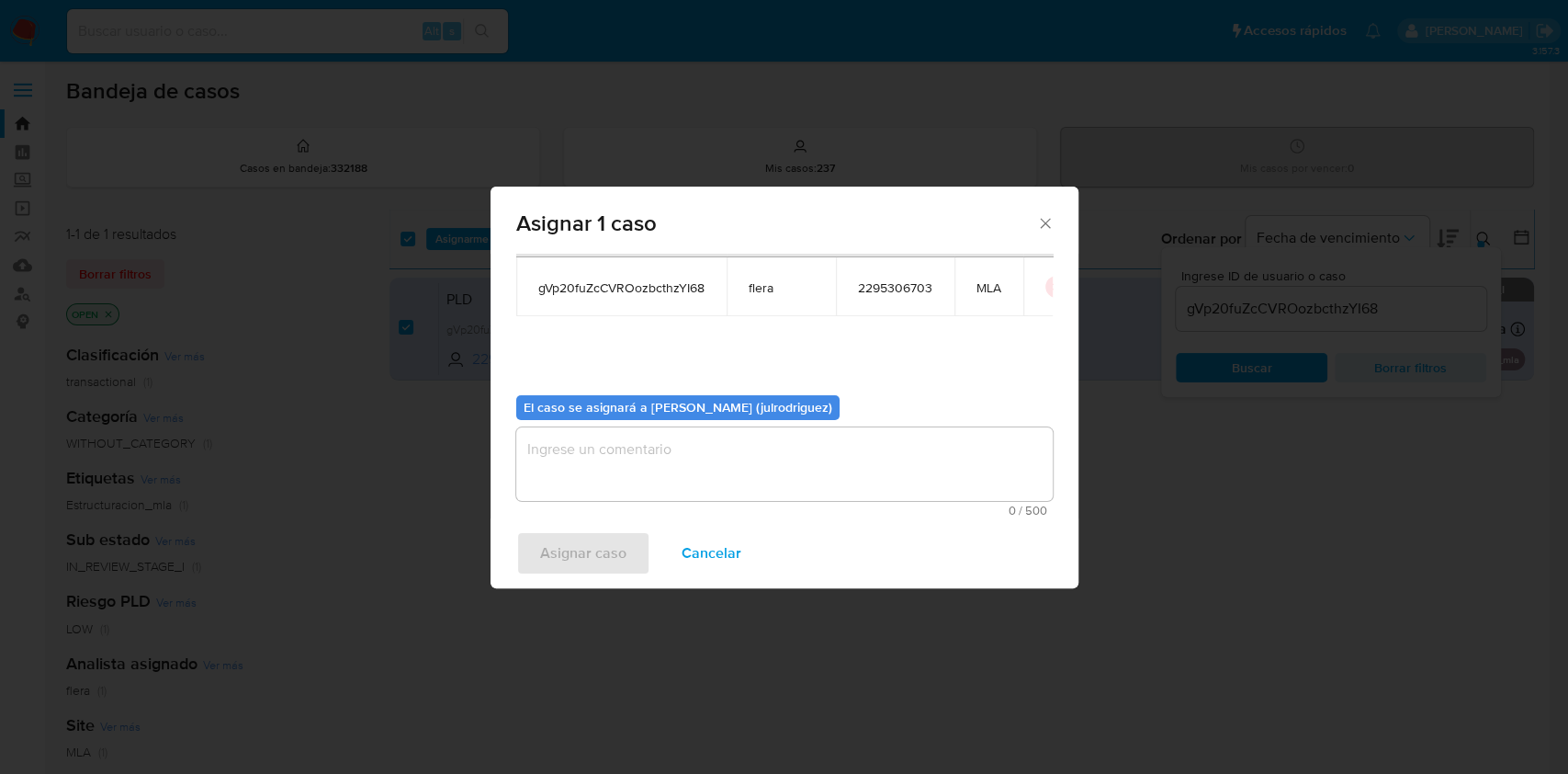
click at [803, 476] on textarea "assign-modal" at bounding box center [784, 464] width 537 height 73
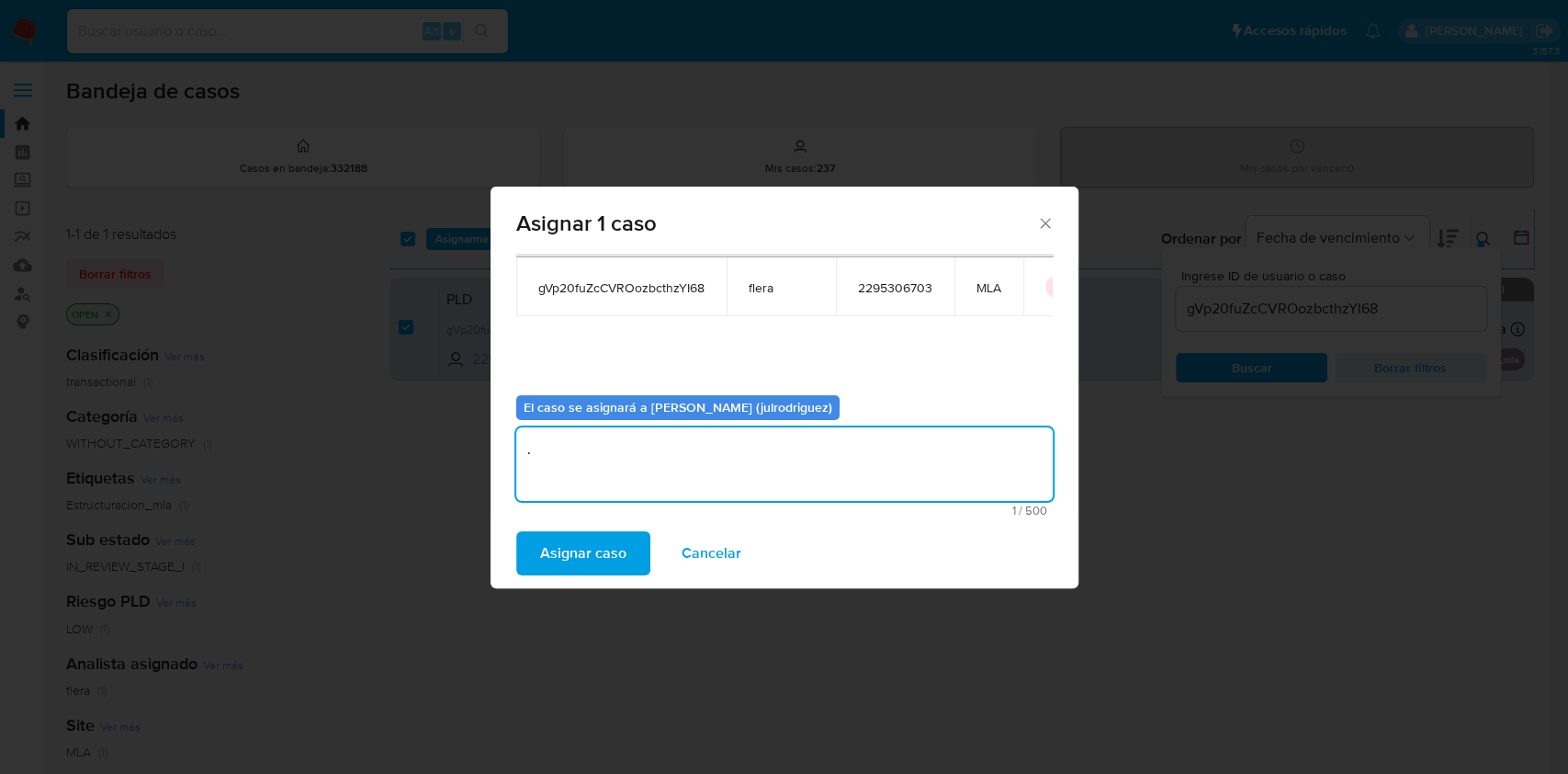
type textarea "."
click at [503, 574] on div "Asignar caso Cancelar" at bounding box center [784, 553] width 588 height 69
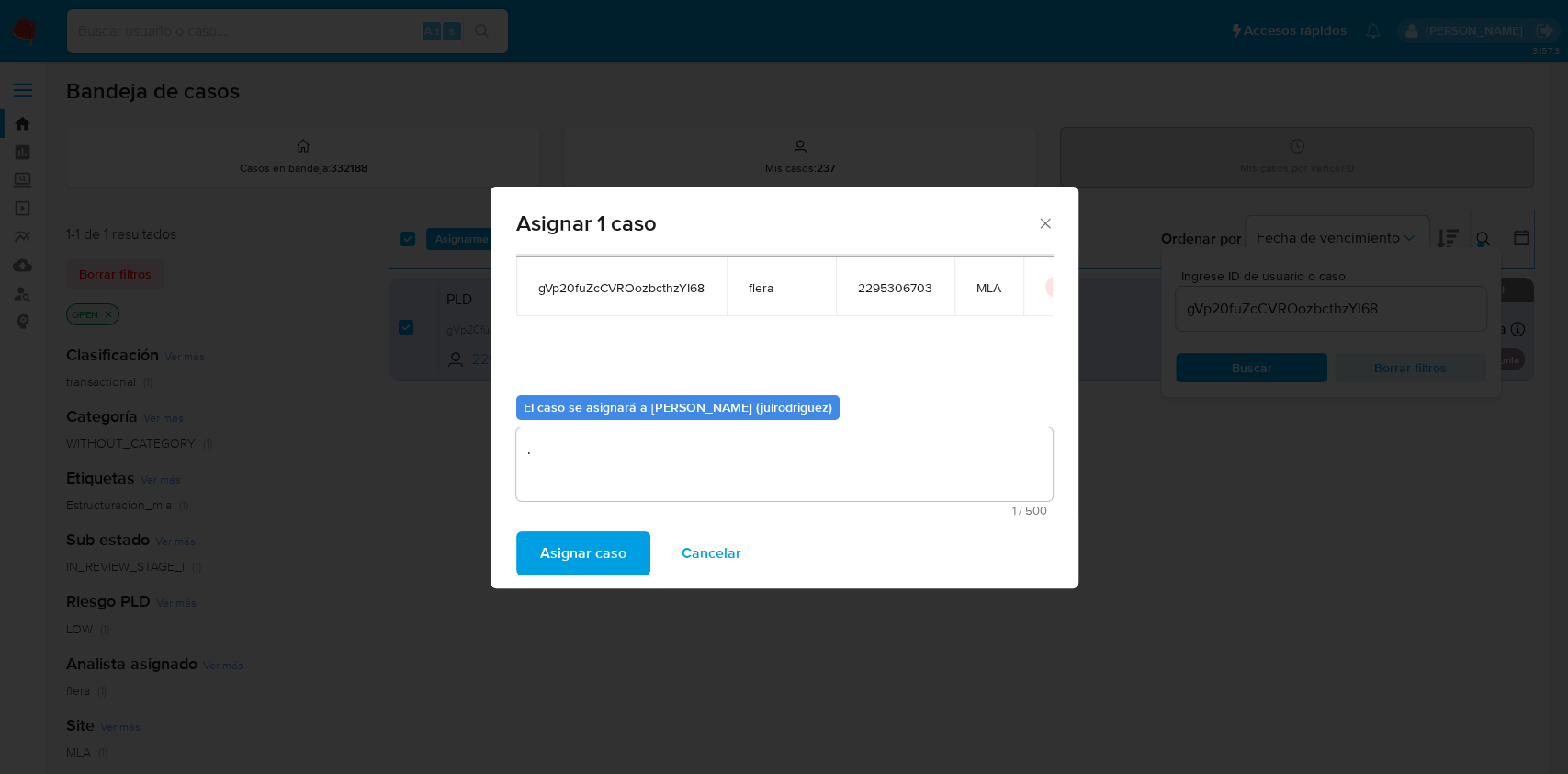
click at [596, 547] on span "Asignar caso" at bounding box center [583, 553] width 87 height 40
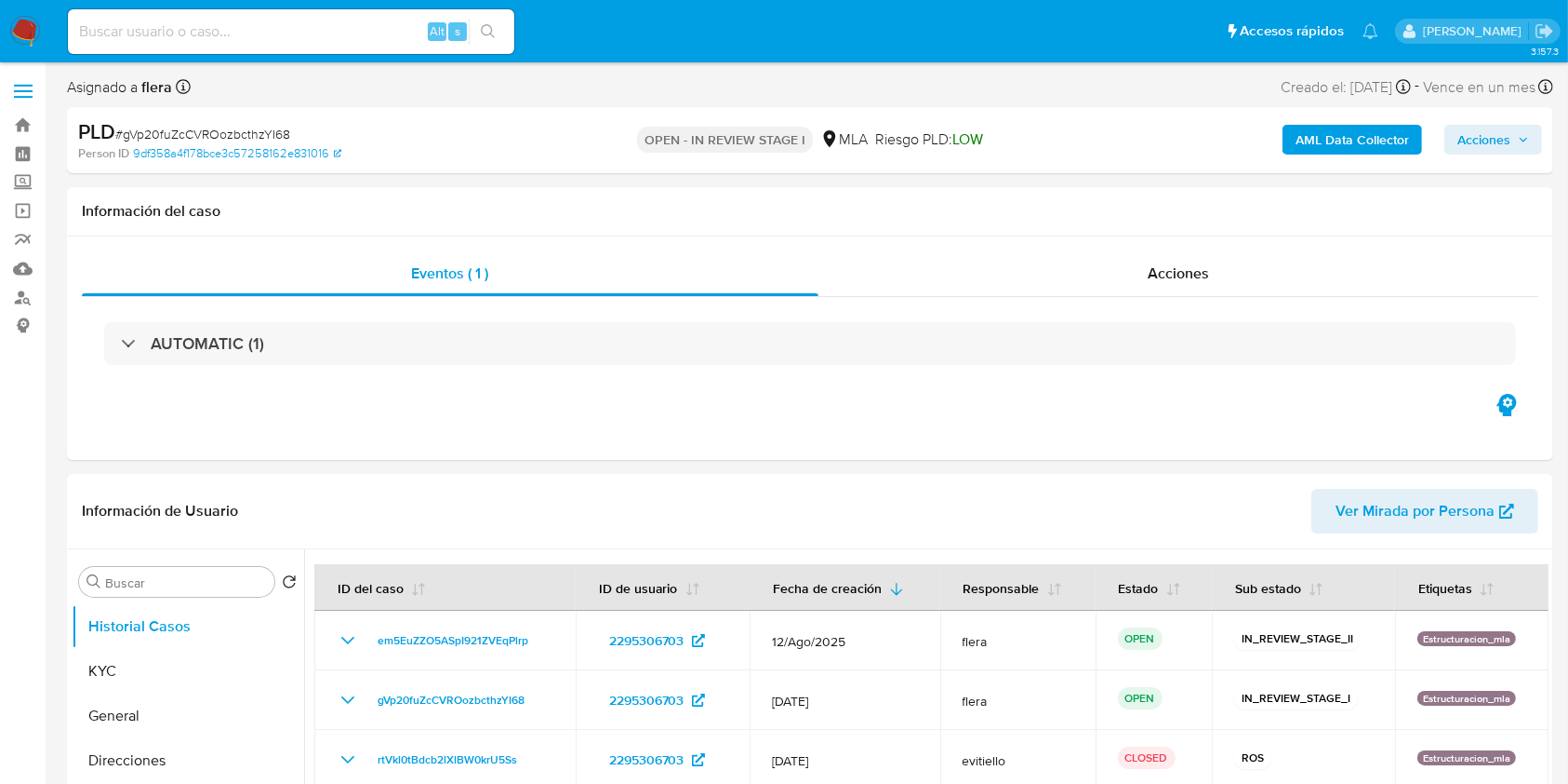
select select "10"
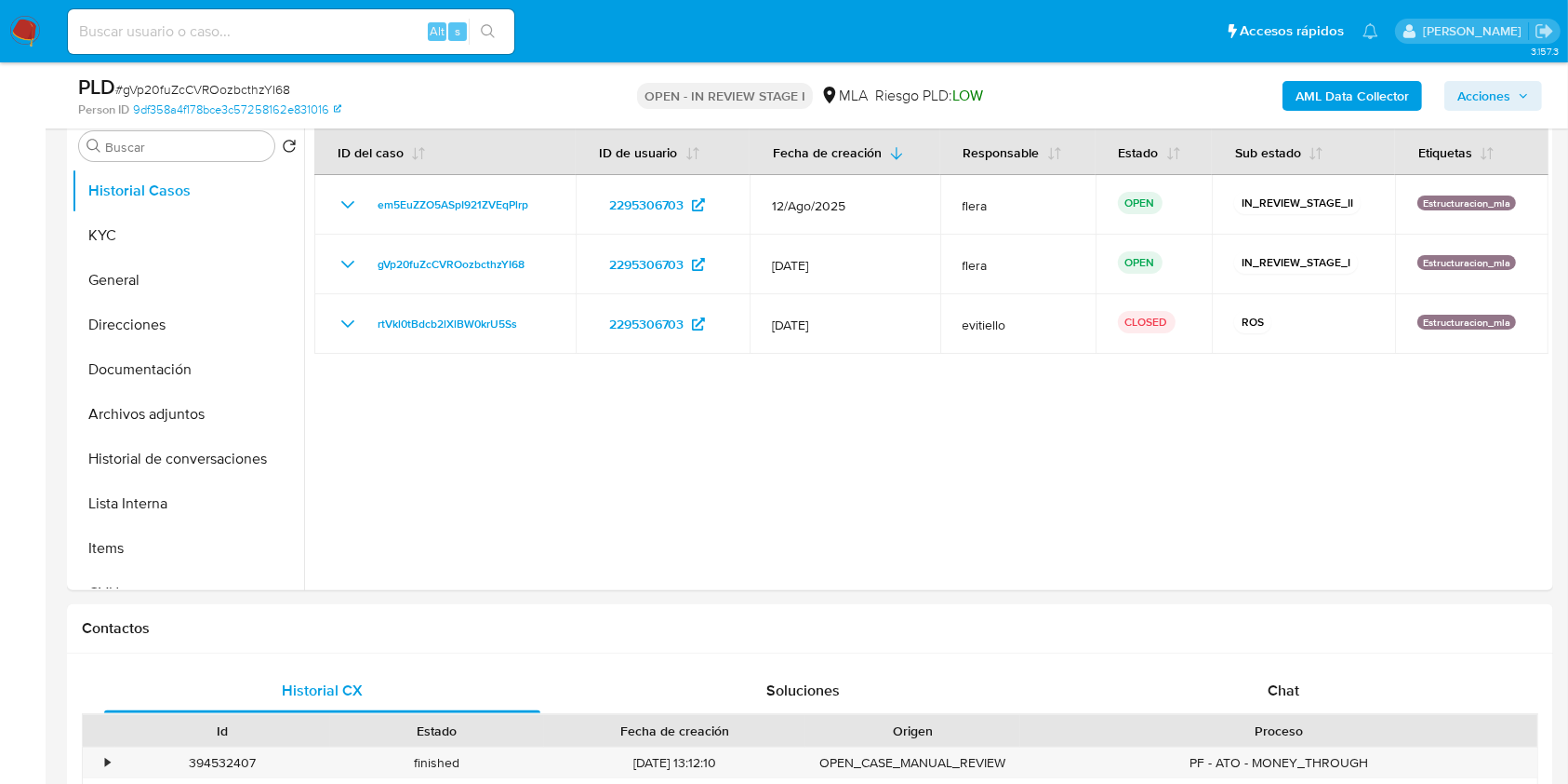
scroll to position [372, 0]
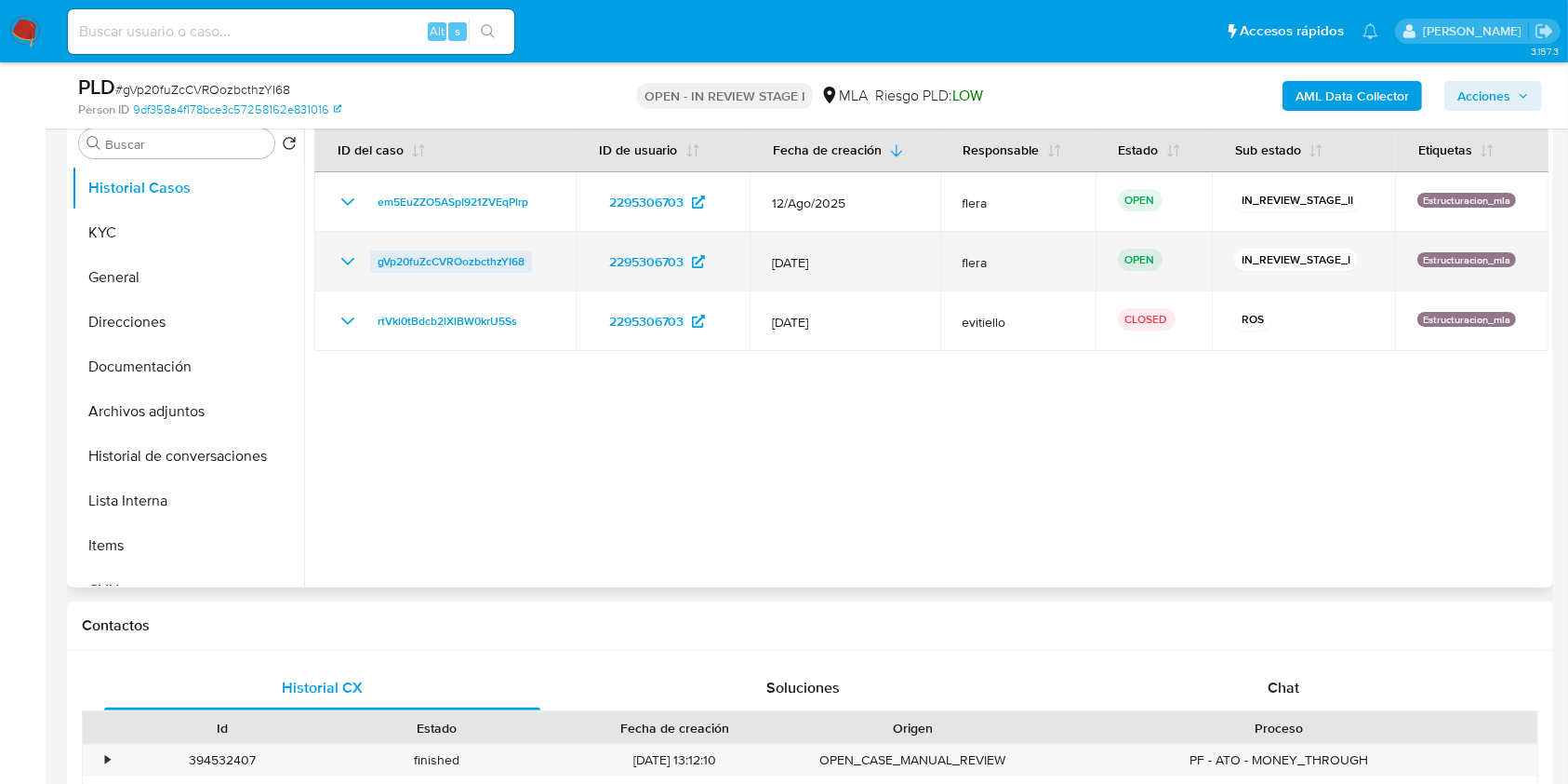
click at [505, 255] on span "gVp20fuZcCVROozbcthzYI68" at bounding box center [451, 261] width 147 height 22
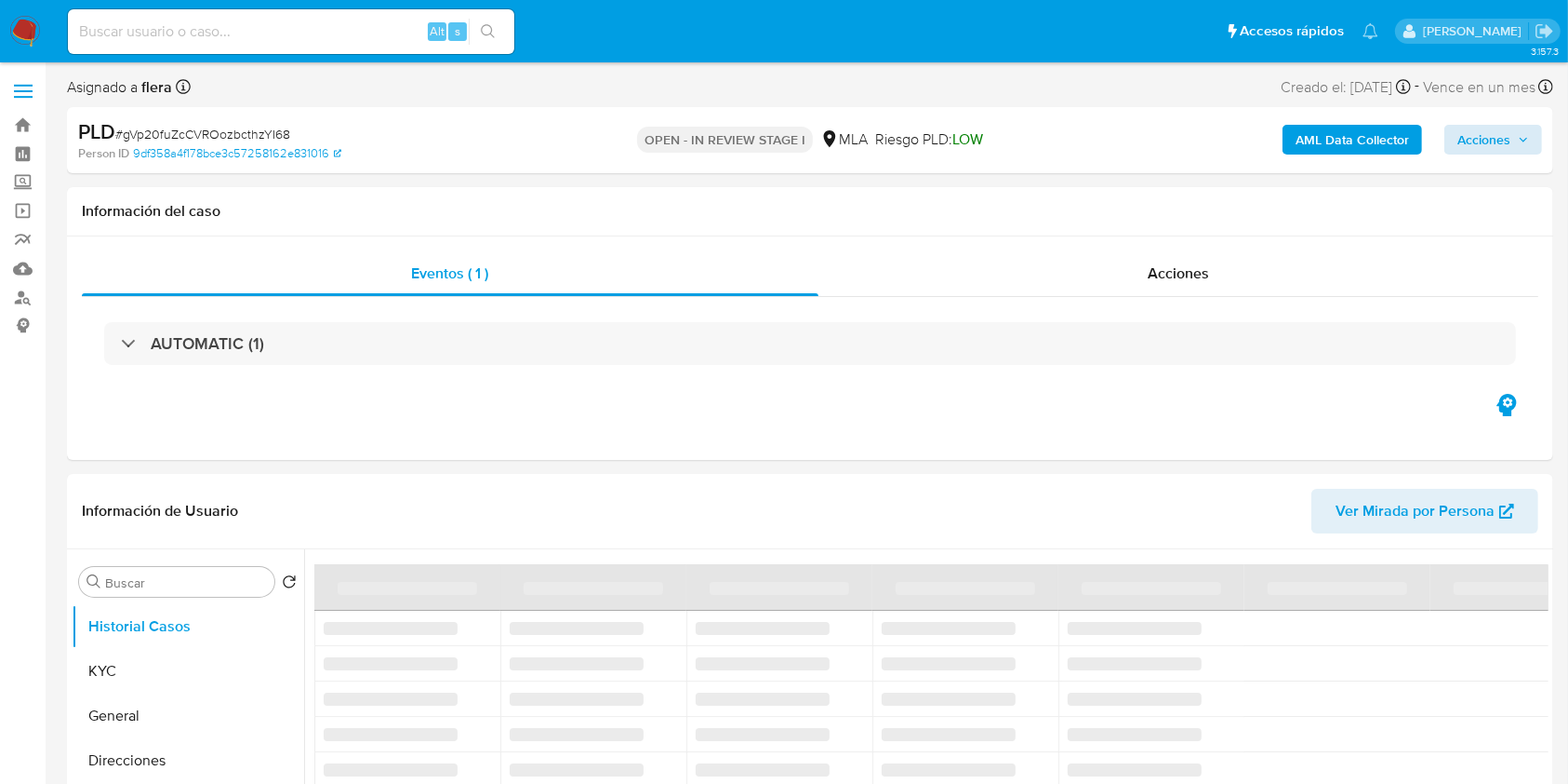
select select "10"
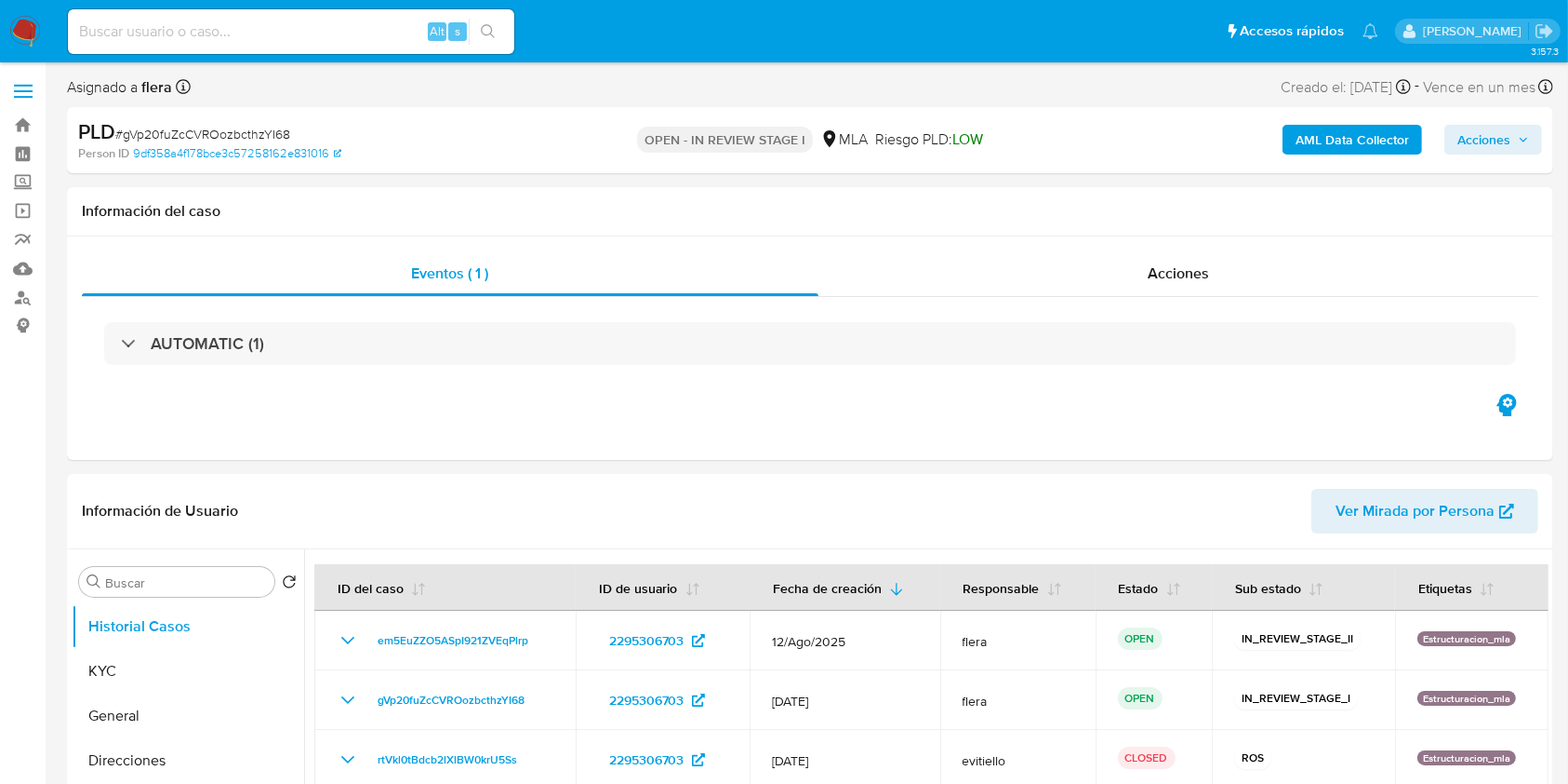
click at [1484, 131] on span "Acciones" at bounding box center [1484, 140] width 53 height 30
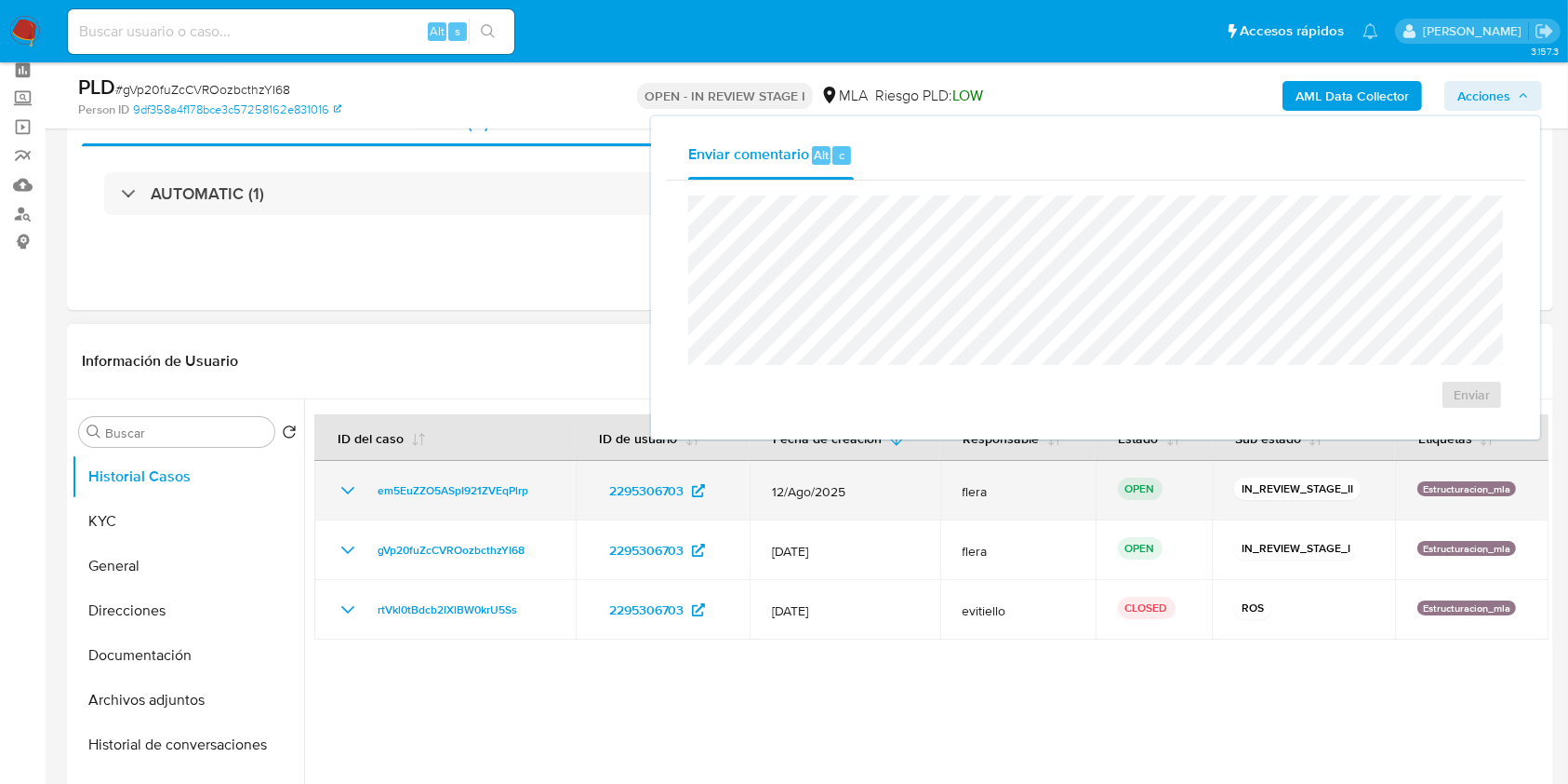
scroll to position [124, 0]
